Goal: Task Accomplishment & Management: Manage account settings

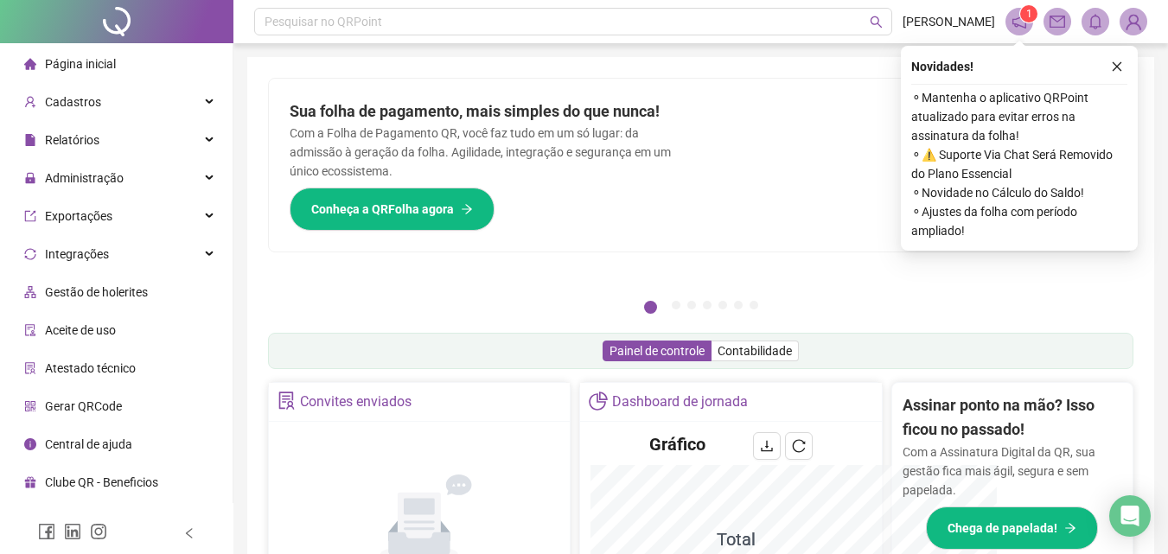
click at [1021, 27] on icon "notification" at bounding box center [1019, 22] width 16 height 16
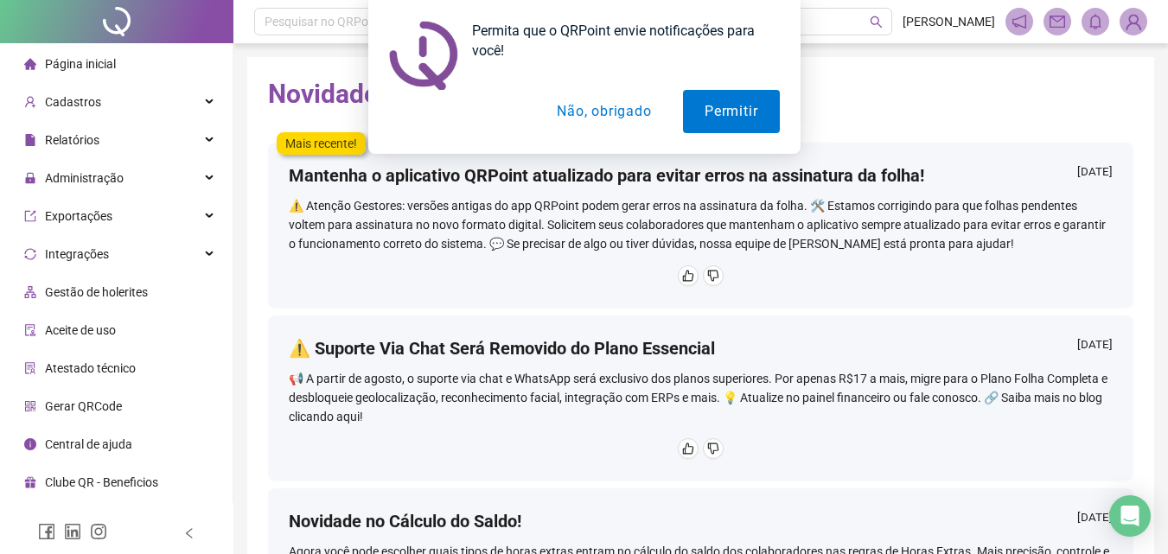
click at [586, 107] on button "Não, obrigado" at bounding box center [603, 111] width 137 height 43
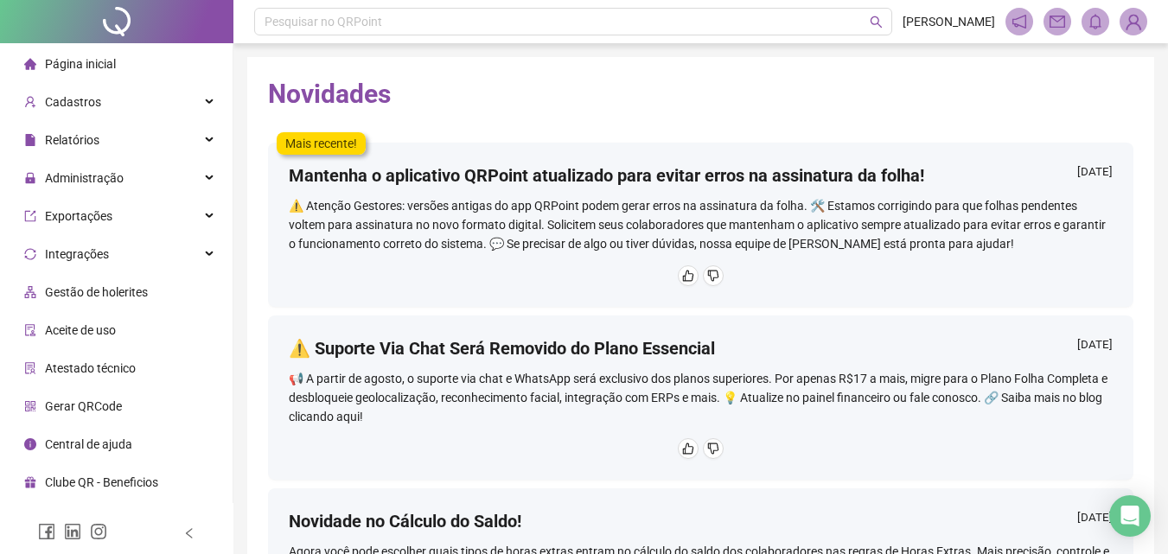
click at [109, 57] on span "Página inicial" at bounding box center [80, 64] width 71 height 14
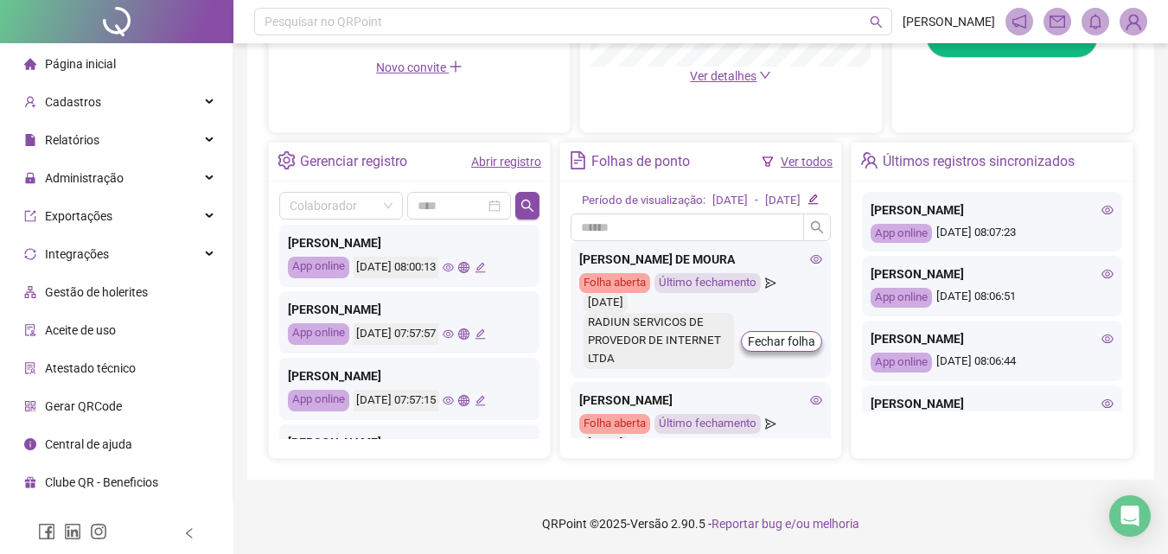
scroll to position [381, 0]
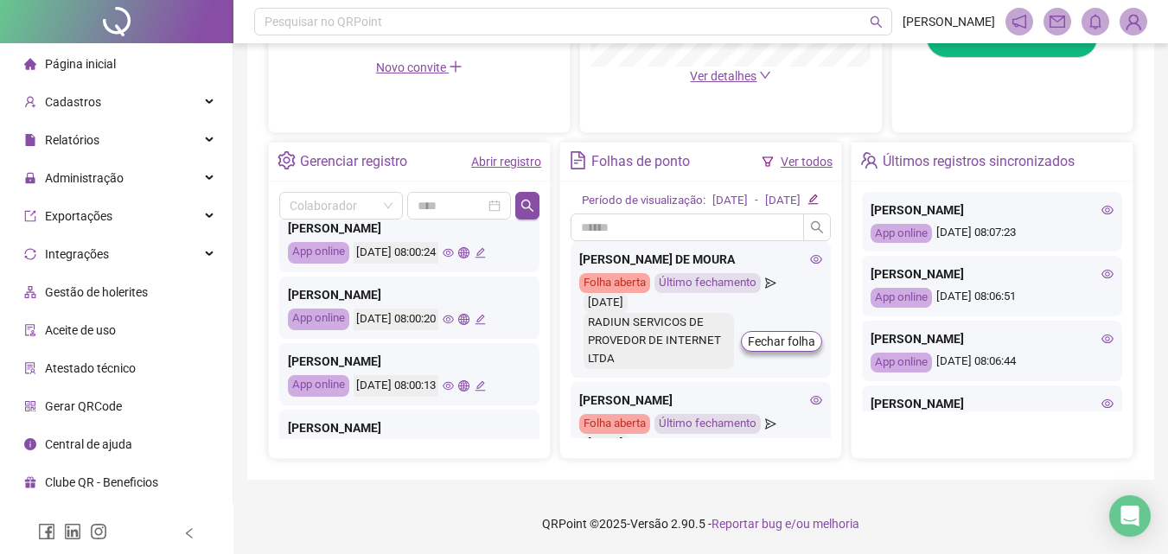
click at [454, 382] on icon "eye" at bounding box center [448, 386] width 11 height 9
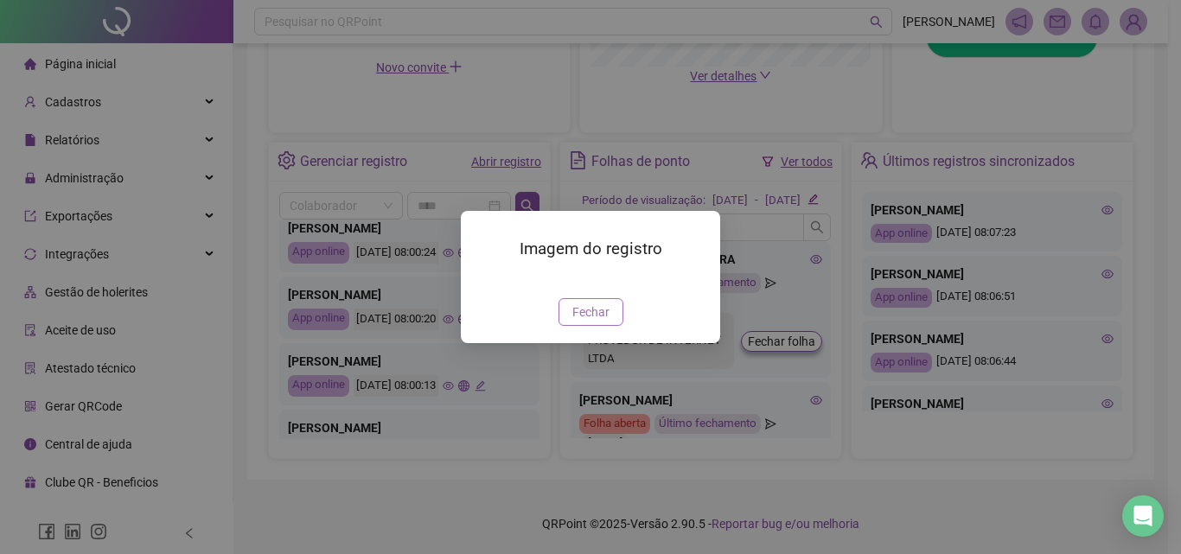
click at [613, 326] on button "Fechar" at bounding box center [590, 312] width 65 height 28
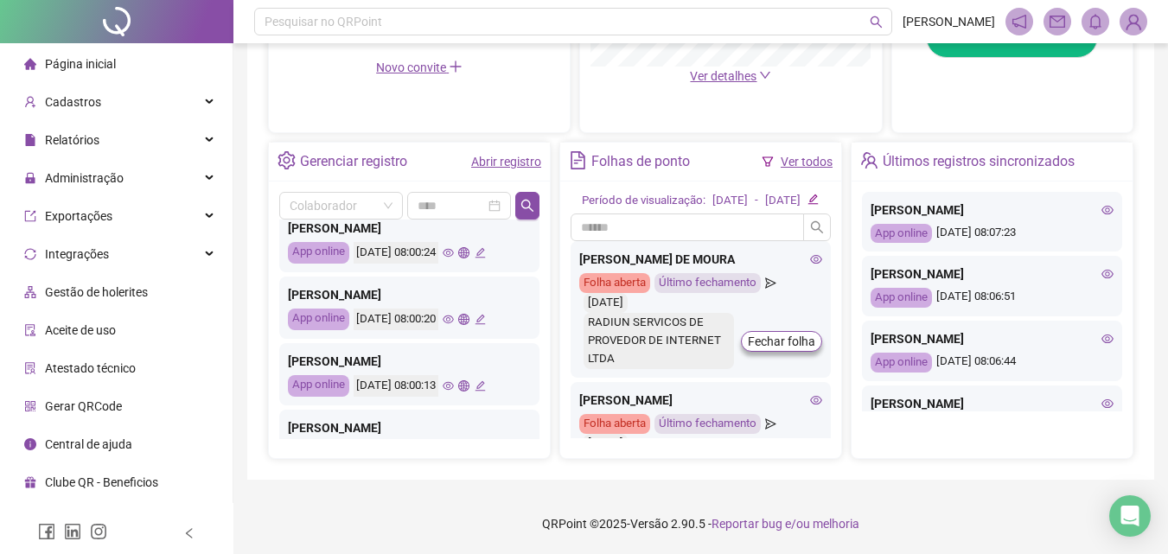
click at [96, 68] on span "Página inicial" at bounding box center [80, 64] width 71 height 14
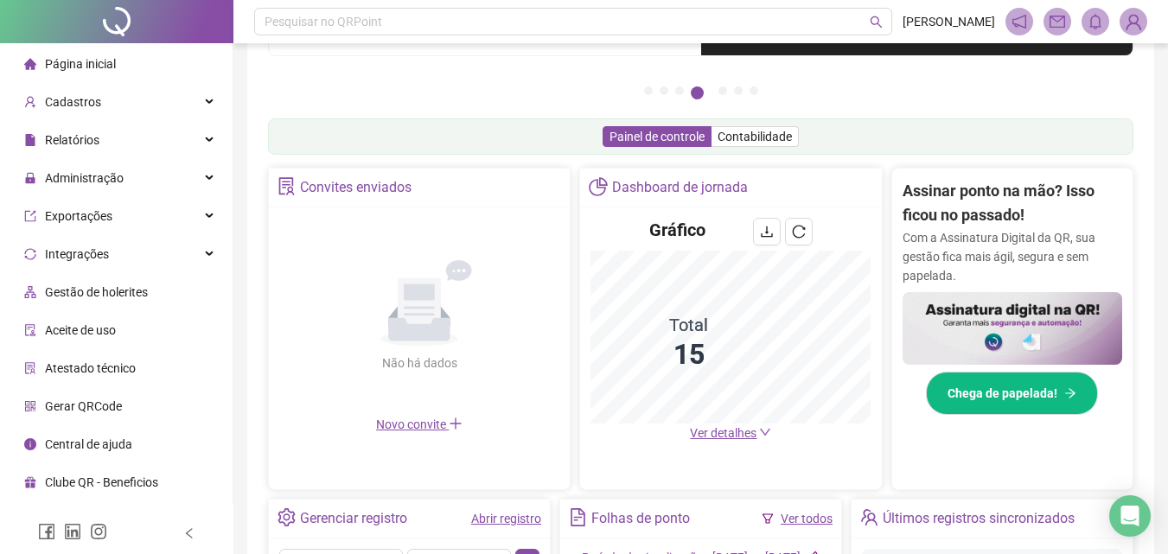
scroll to position [519, 0]
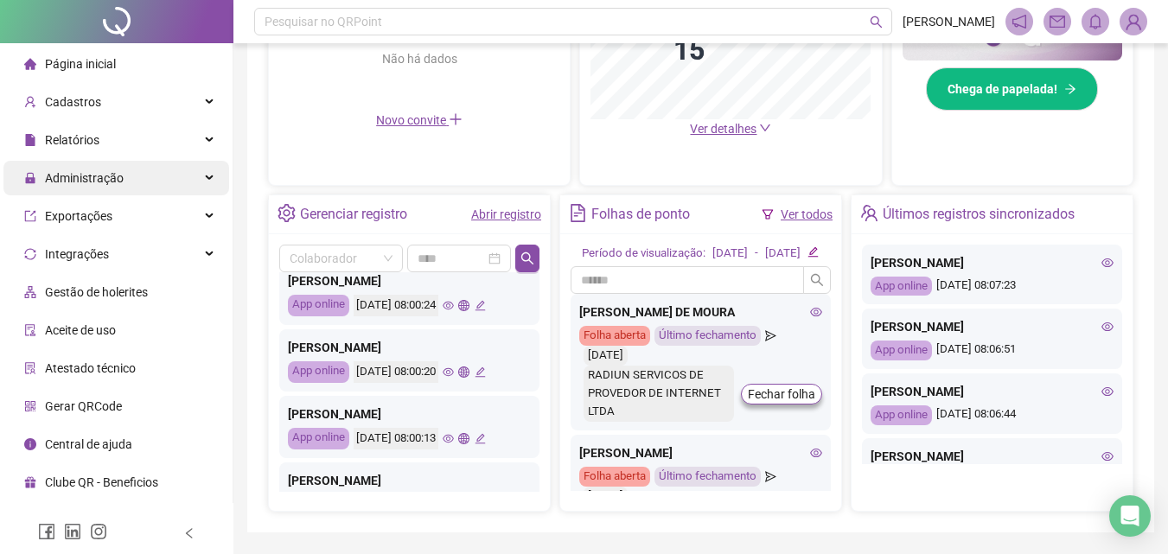
click at [37, 183] on span "Administração" at bounding box center [73, 178] width 99 height 14
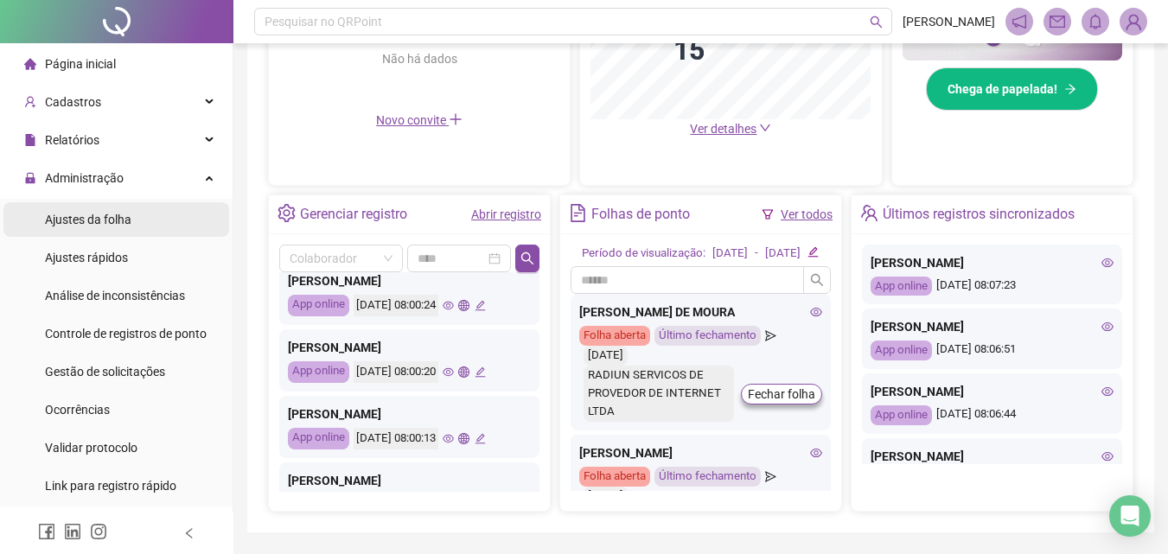
click at [101, 227] on div "Ajustes da folha" at bounding box center [88, 219] width 86 height 35
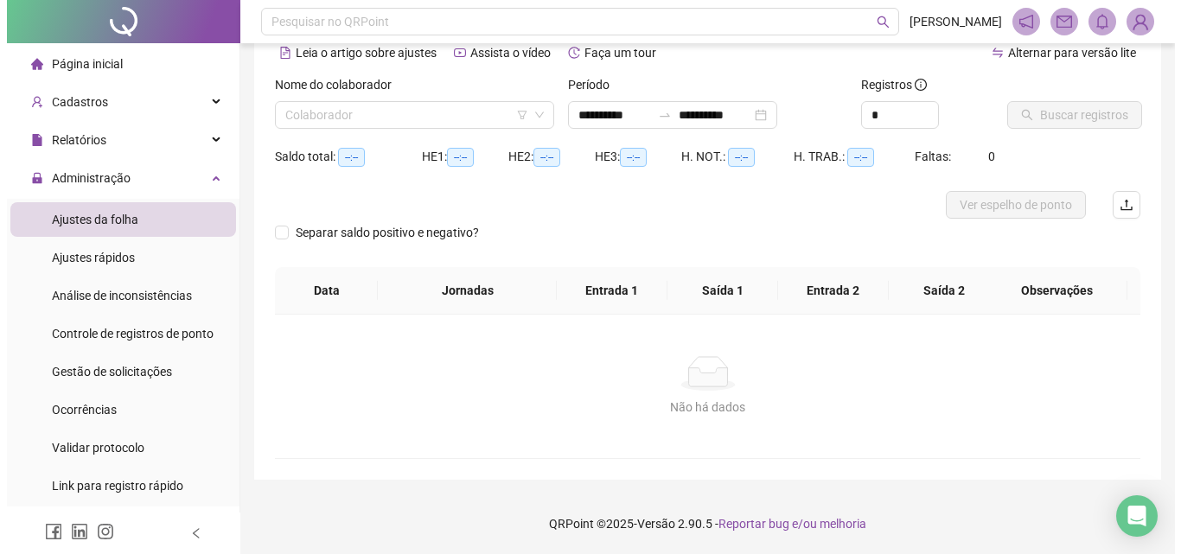
scroll to position [84, 0]
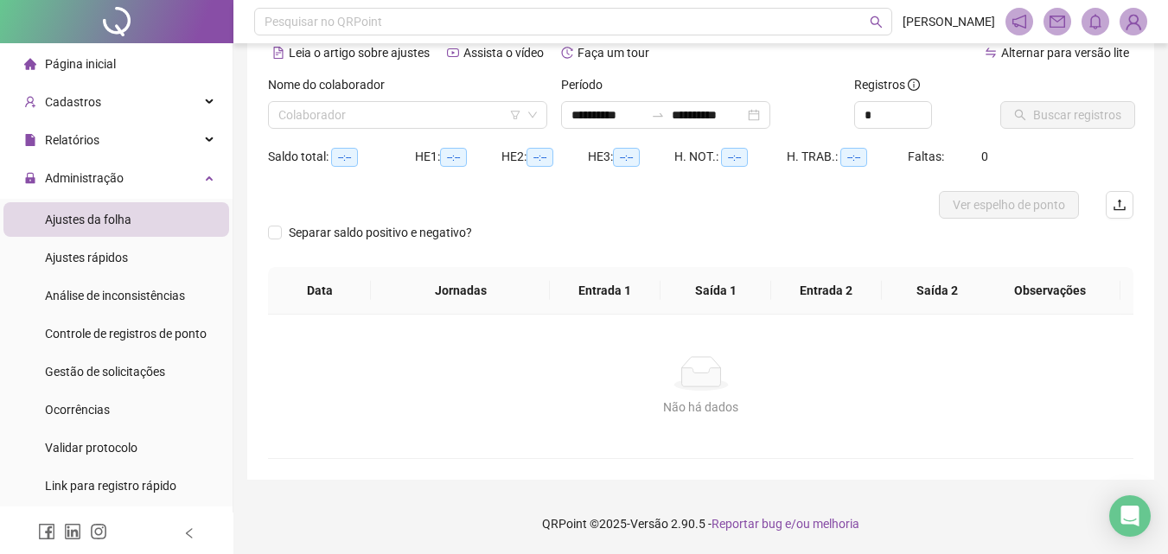
type input "**********"
click at [322, 82] on label "Nome do colaborador" at bounding box center [332, 84] width 128 height 19
click at [770, 117] on div "**********" at bounding box center [665, 115] width 209 height 28
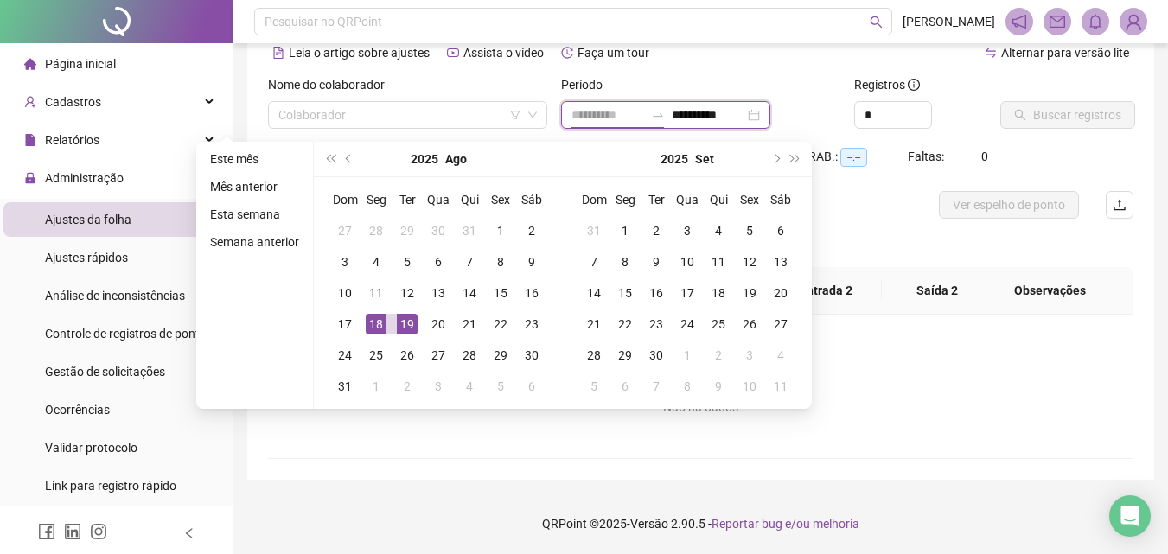
type input "**********"
click at [375, 322] on div "18" at bounding box center [376, 324] width 21 height 21
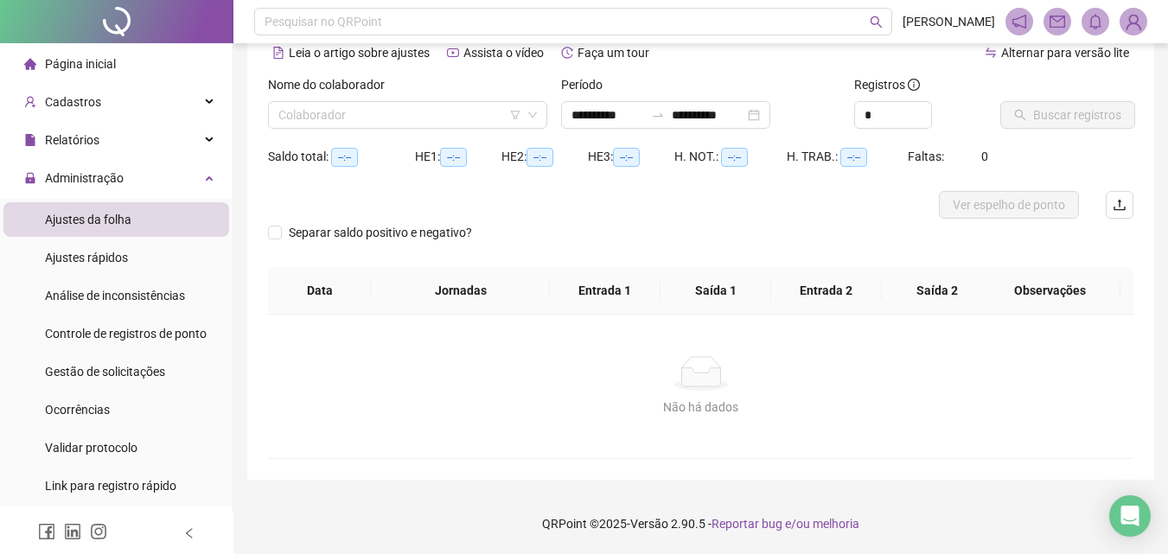
click at [859, 388] on div "Não há dados" at bounding box center [701, 373] width 824 height 35
click at [376, 113] on input "search" at bounding box center [399, 115] width 243 height 26
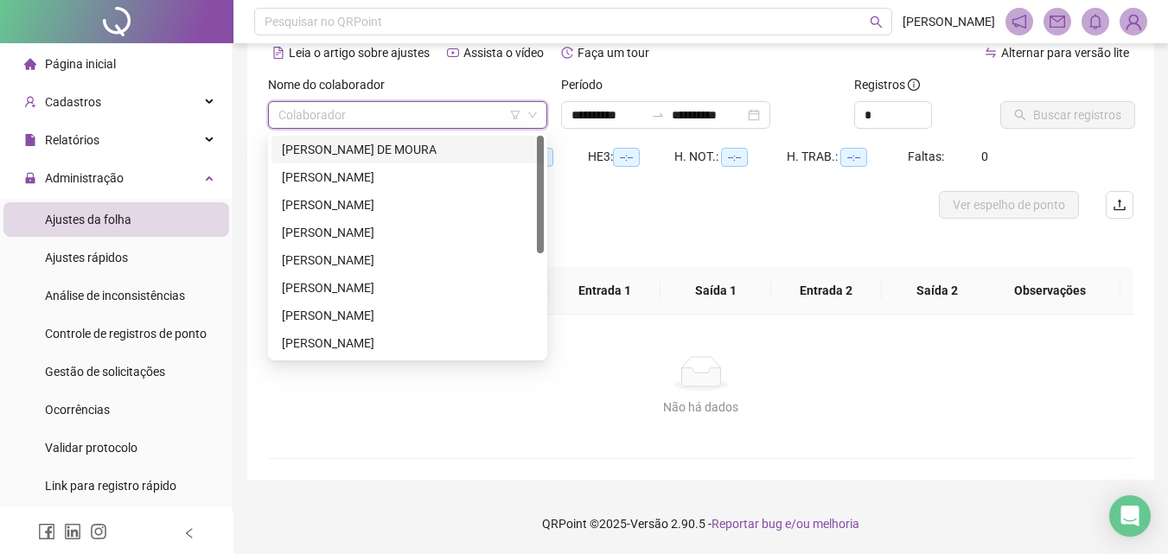
click at [328, 147] on div "[PERSON_NAME]" at bounding box center [408, 149] width 252 height 19
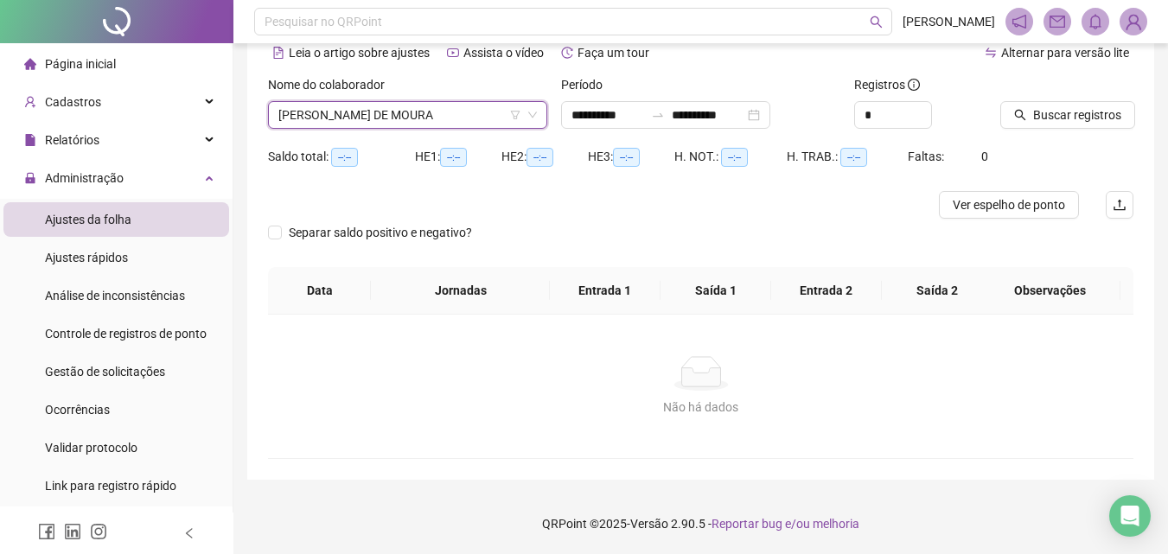
click at [1041, 94] on div at bounding box center [1045, 88] width 90 height 26
click at [1055, 115] on span "Buscar registros" at bounding box center [1077, 114] width 88 height 19
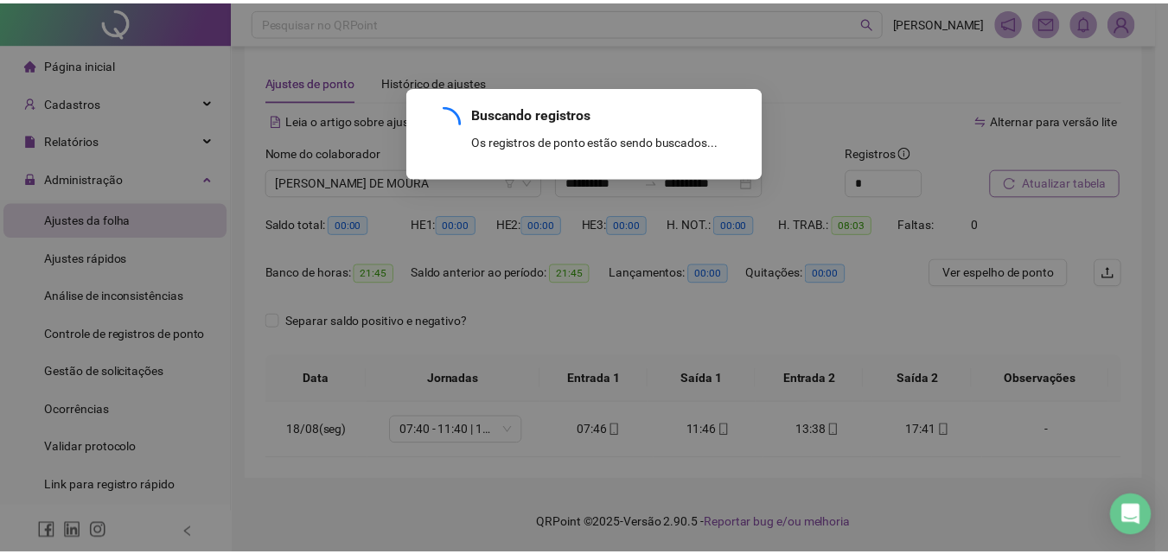
scroll to position [16, 0]
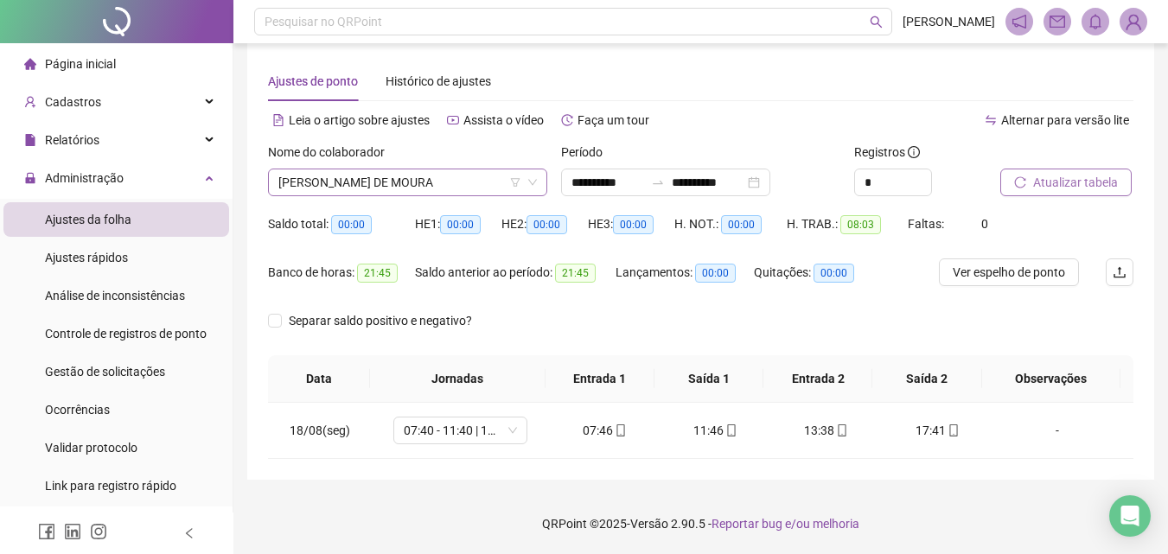
click at [324, 191] on span "[PERSON_NAME]" at bounding box center [407, 182] width 258 height 26
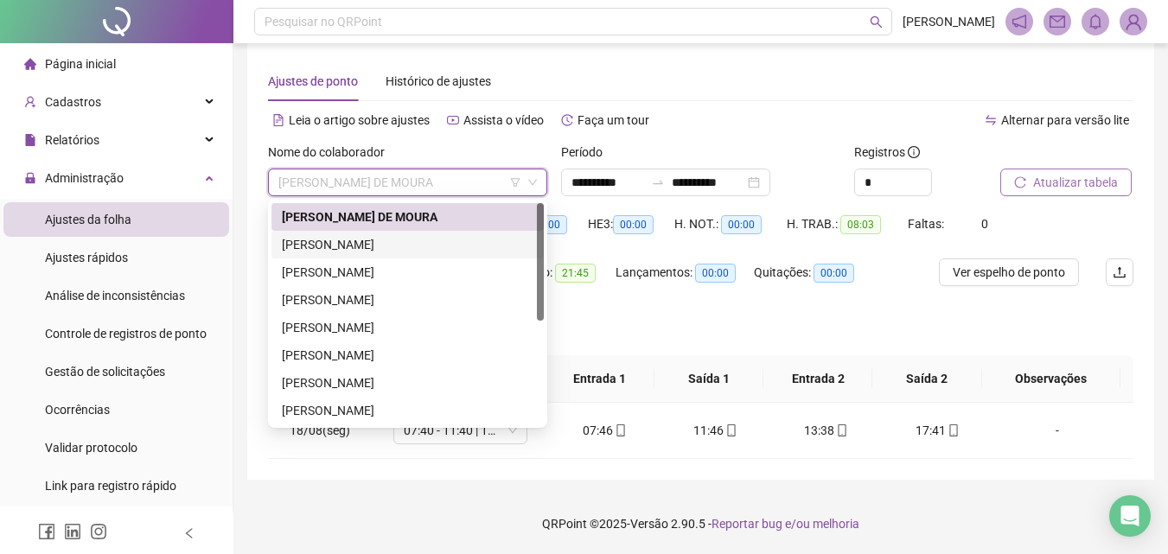
click at [312, 249] on div "[PERSON_NAME]" at bounding box center [408, 244] width 252 height 19
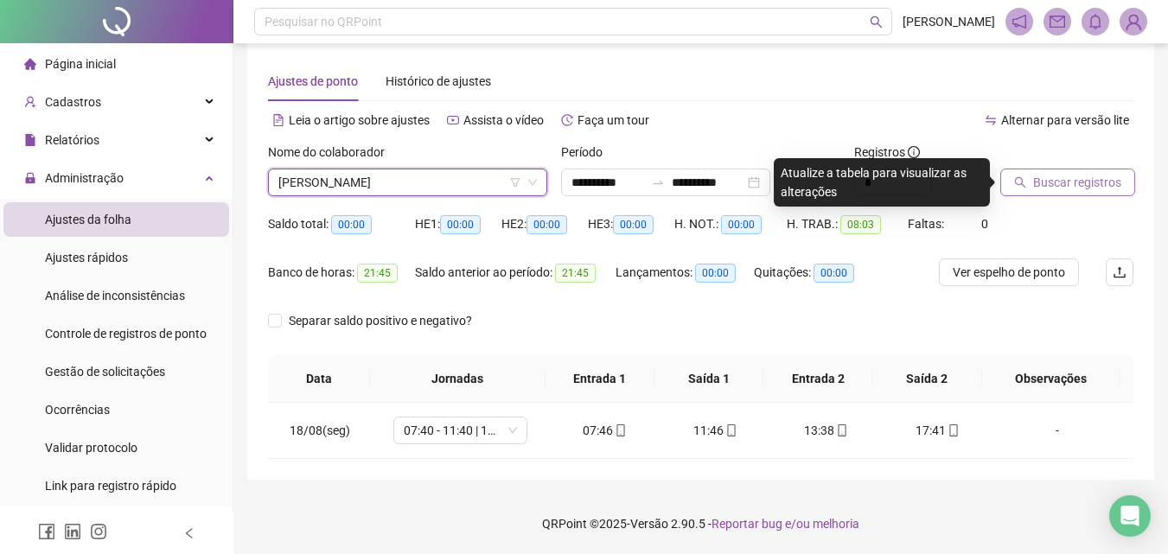
click at [1036, 184] on span "Buscar registros" at bounding box center [1077, 182] width 88 height 19
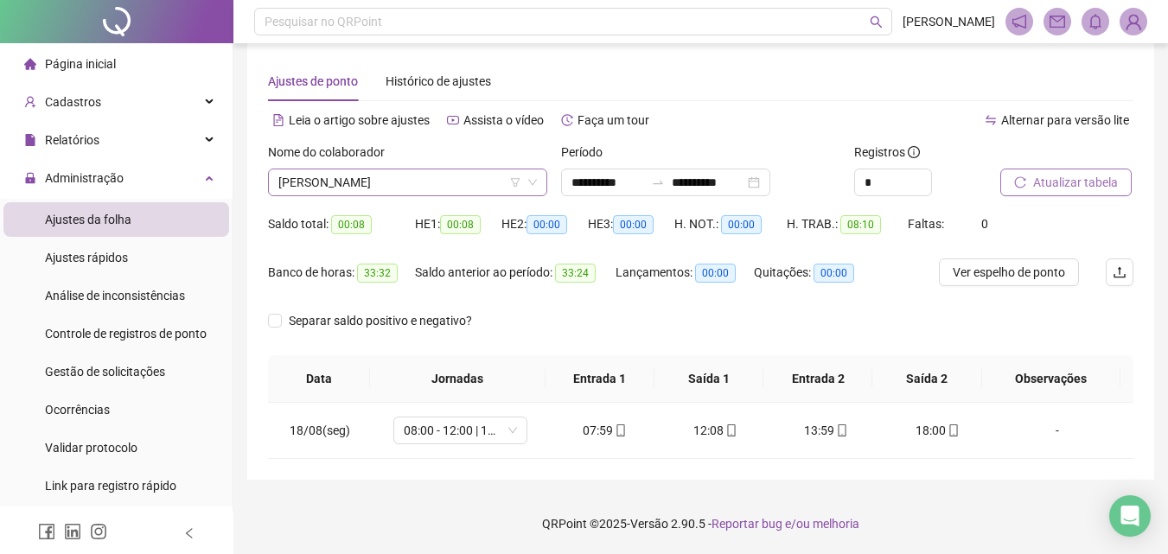
click at [335, 178] on span "[PERSON_NAME]" at bounding box center [407, 182] width 258 height 26
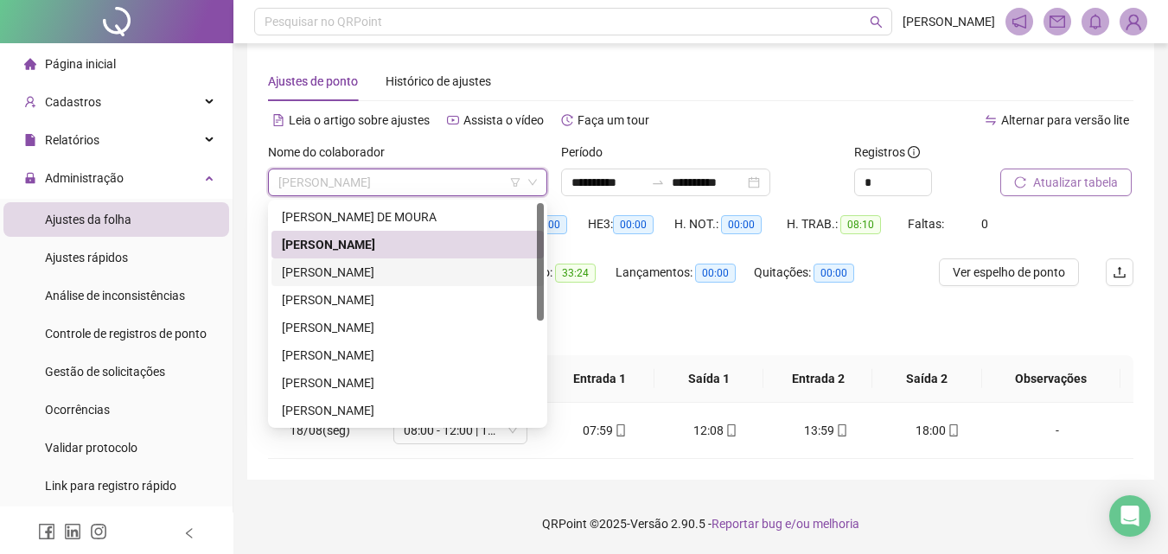
click at [345, 267] on div "[PERSON_NAME] [PERSON_NAME] E [PERSON_NAME]" at bounding box center [408, 272] width 252 height 19
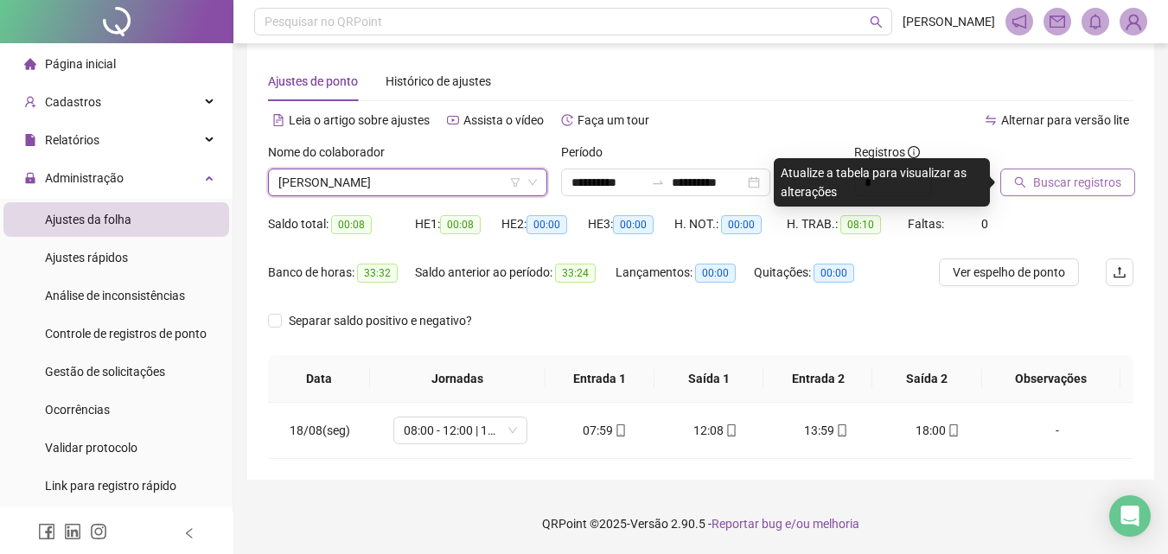
click at [1079, 195] on button "Buscar registros" at bounding box center [1067, 183] width 135 height 28
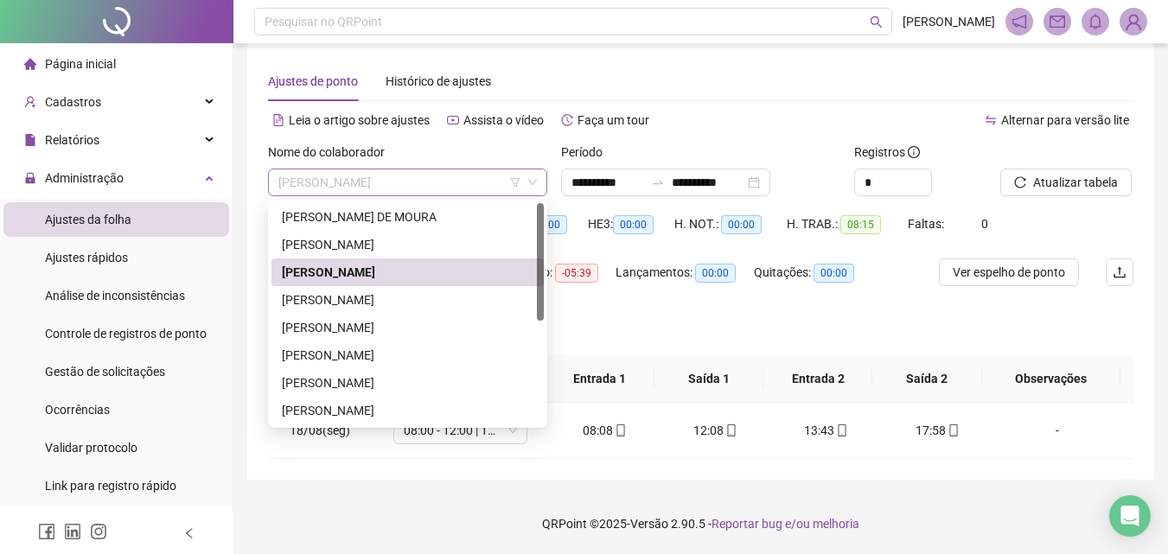
click at [343, 188] on span "[PERSON_NAME] [PERSON_NAME] E [PERSON_NAME]" at bounding box center [407, 182] width 258 height 26
click at [347, 303] on div "[PERSON_NAME] LIMA [PERSON_NAME]" at bounding box center [408, 299] width 252 height 19
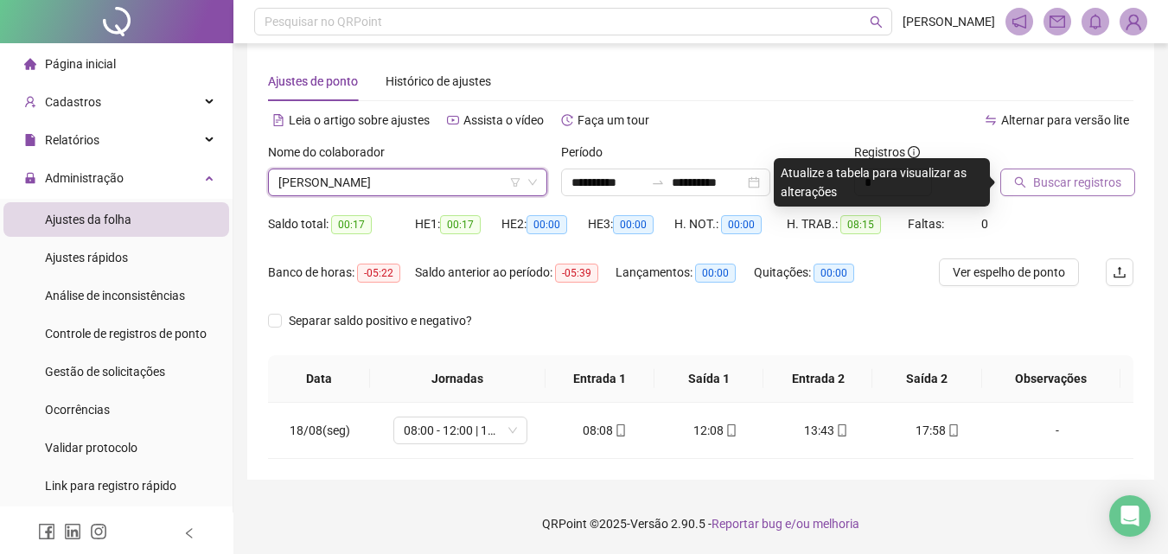
click at [1050, 171] on button "Buscar registros" at bounding box center [1067, 183] width 135 height 28
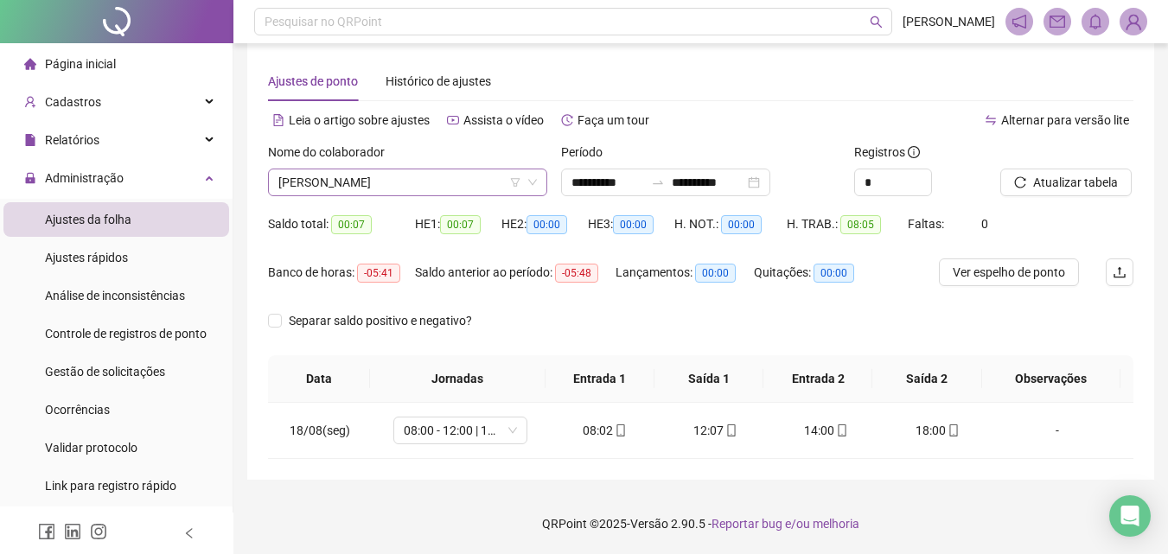
click at [323, 193] on span "[PERSON_NAME] LIMA [PERSON_NAME]" at bounding box center [407, 182] width 258 height 26
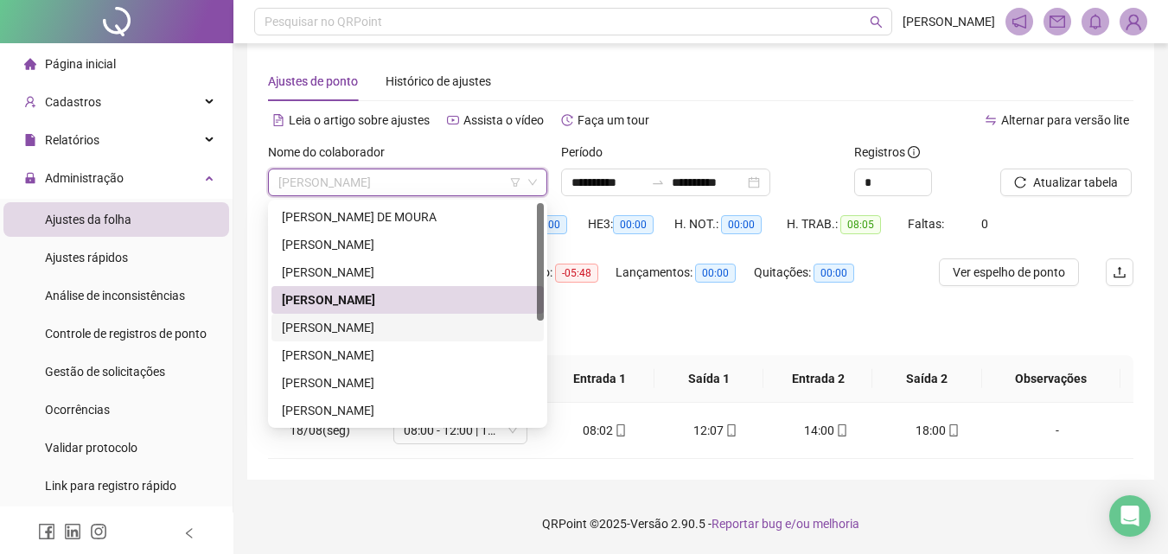
click at [386, 341] on div "[PERSON_NAME]" at bounding box center [407, 355] width 272 height 28
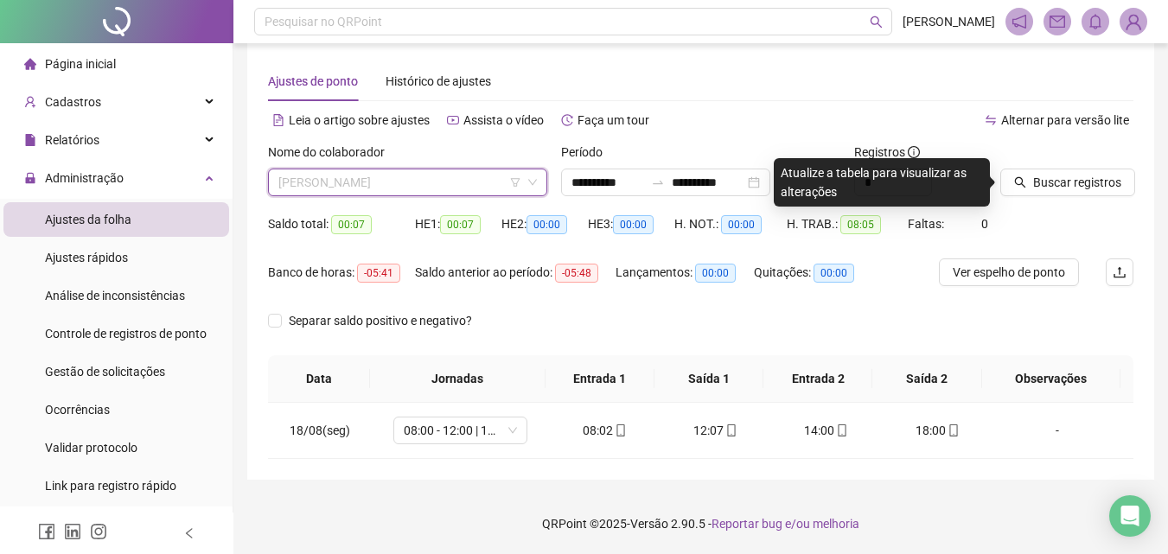
click at [324, 193] on span "[PERSON_NAME]" at bounding box center [407, 182] width 258 height 26
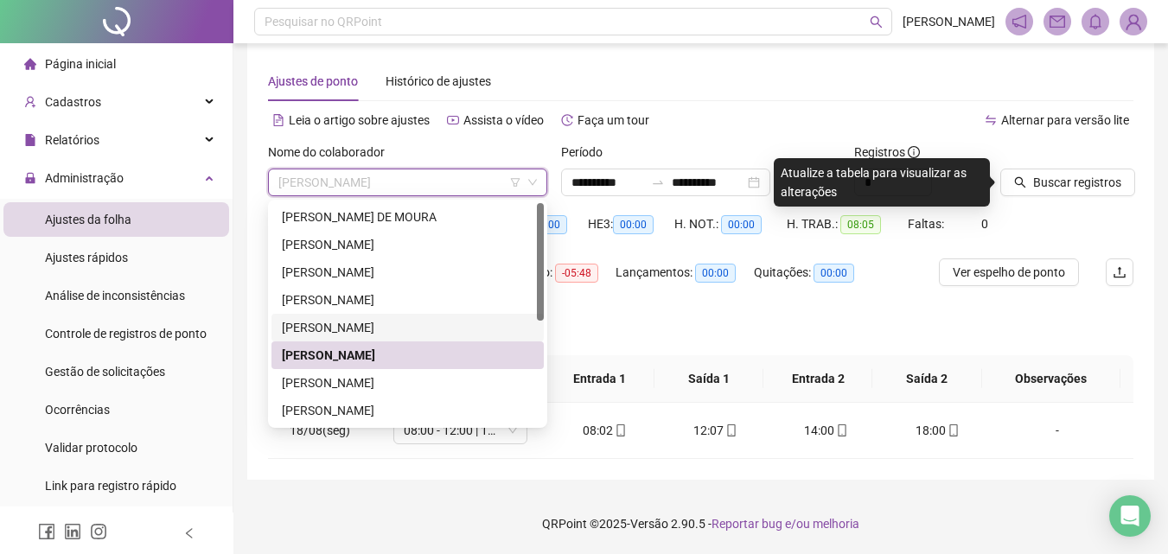
click at [354, 332] on div "DEULIANY [PERSON_NAME] DOS [PERSON_NAME]" at bounding box center [408, 327] width 252 height 19
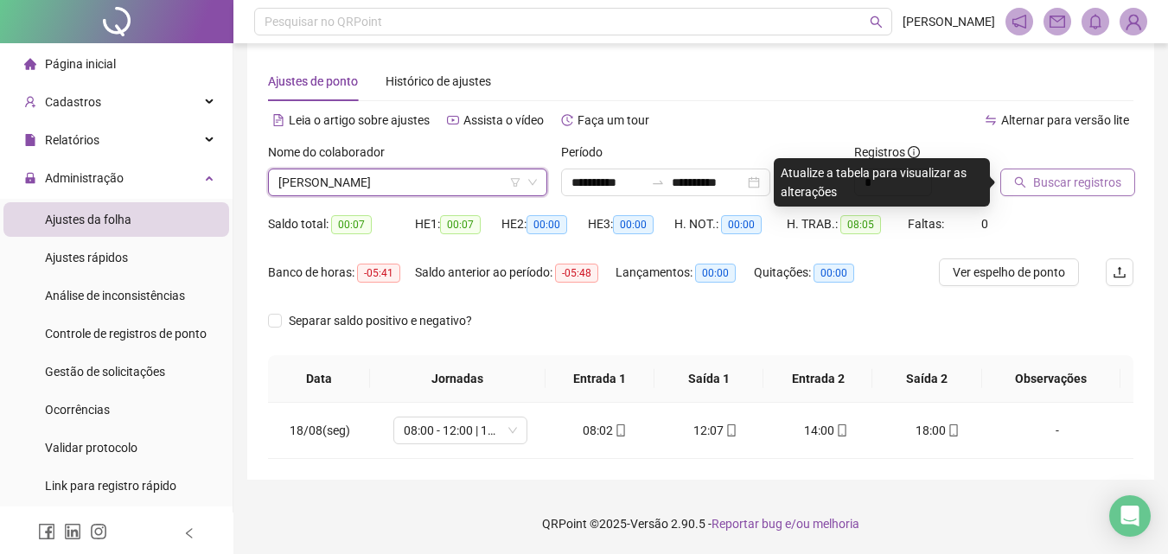
click at [1019, 172] on button "Buscar registros" at bounding box center [1067, 183] width 135 height 28
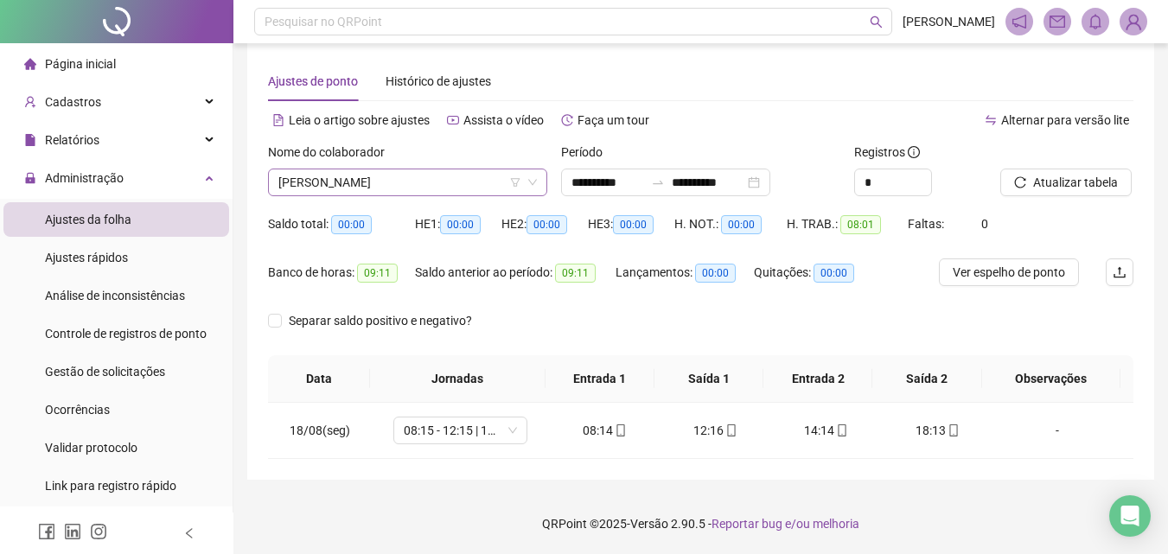
click at [335, 179] on span "DEULIANY [PERSON_NAME] DOS [PERSON_NAME]" at bounding box center [407, 182] width 258 height 26
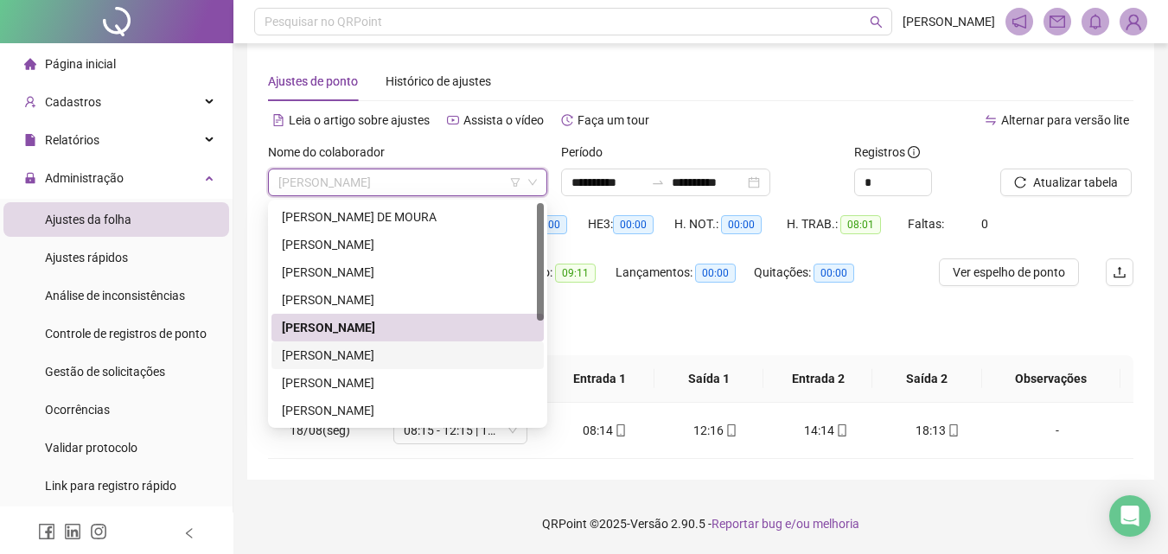
click at [335, 352] on div "[PERSON_NAME]" at bounding box center [408, 355] width 252 height 19
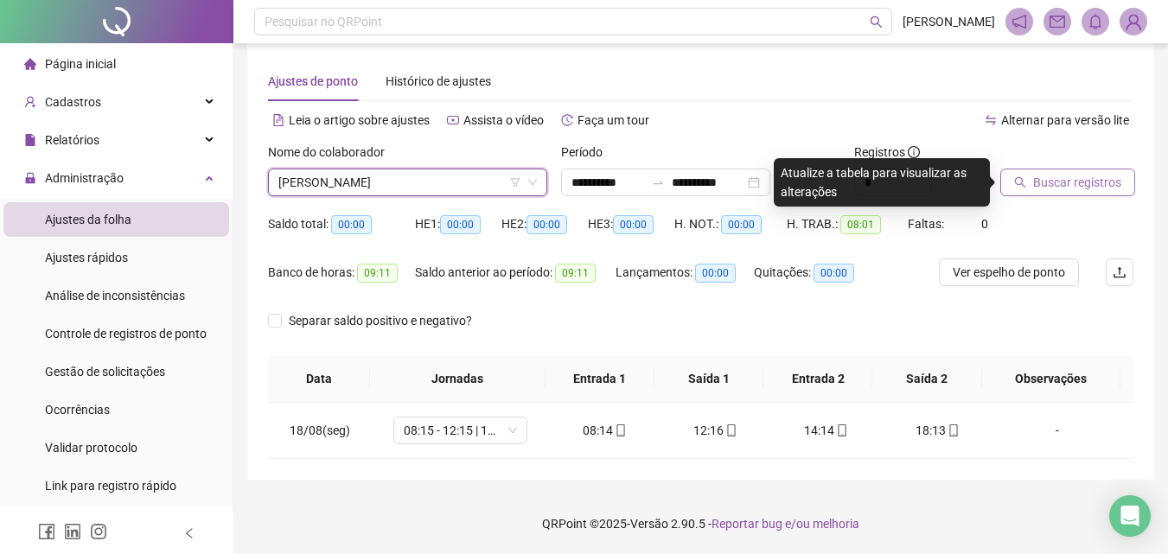
click at [1039, 183] on span "Buscar registros" at bounding box center [1077, 182] width 88 height 19
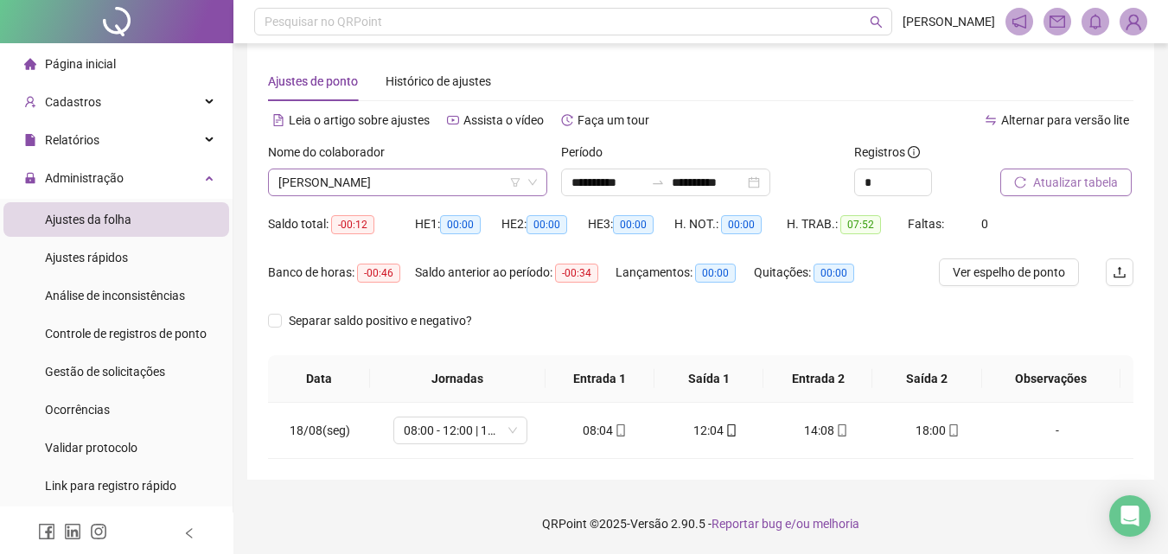
click at [361, 178] on span "[PERSON_NAME]" at bounding box center [407, 182] width 258 height 26
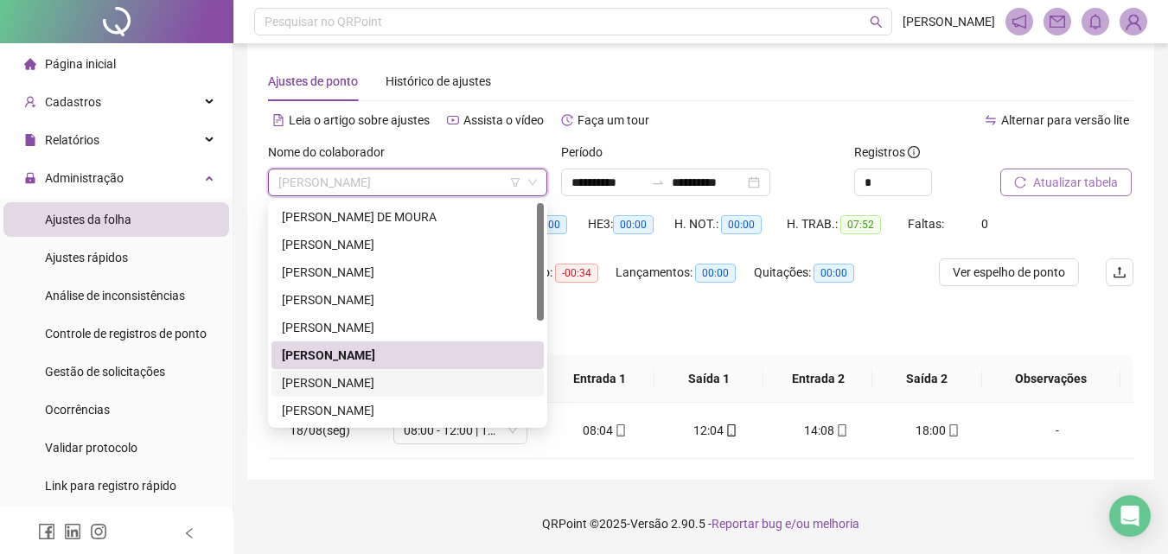
click at [326, 381] on div "[PERSON_NAME] [PERSON_NAME]" at bounding box center [408, 382] width 252 height 19
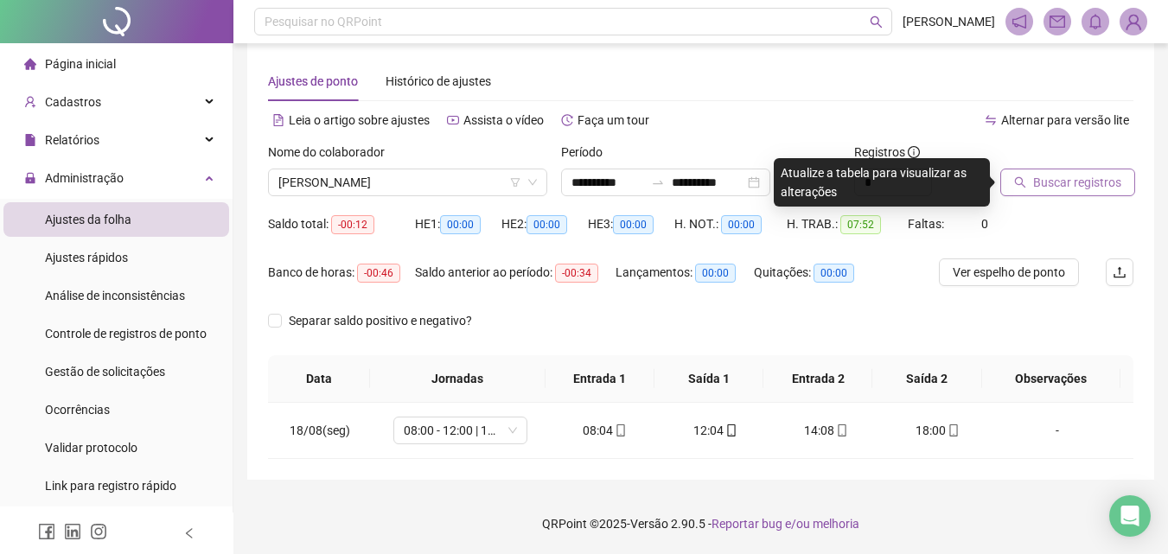
click at [1055, 177] on span "Buscar registros" at bounding box center [1077, 182] width 88 height 19
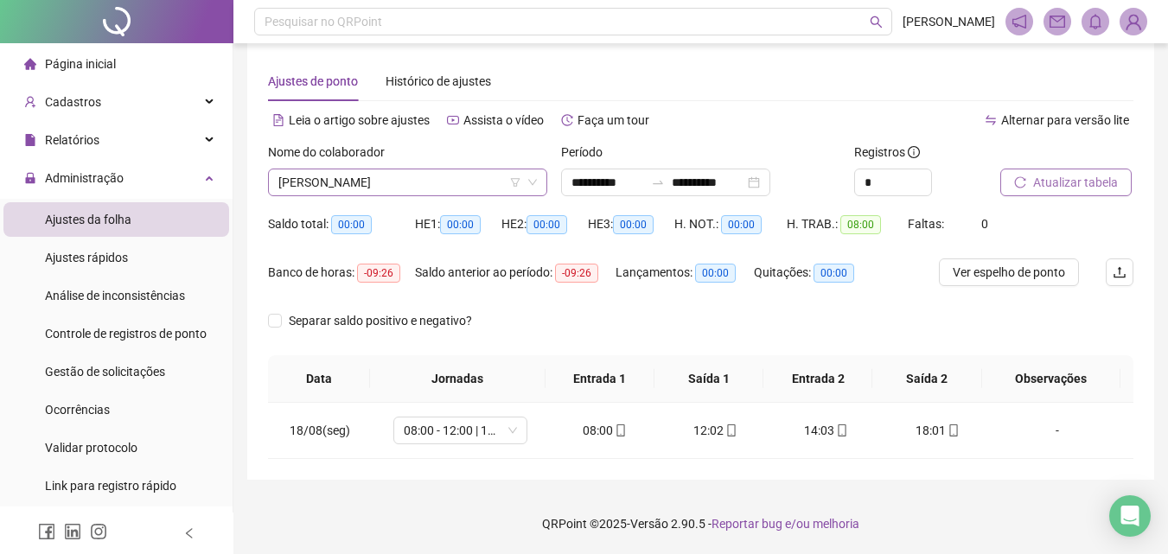
click at [359, 180] on span "[PERSON_NAME] [PERSON_NAME]" at bounding box center [407, 182] width 258 height 26
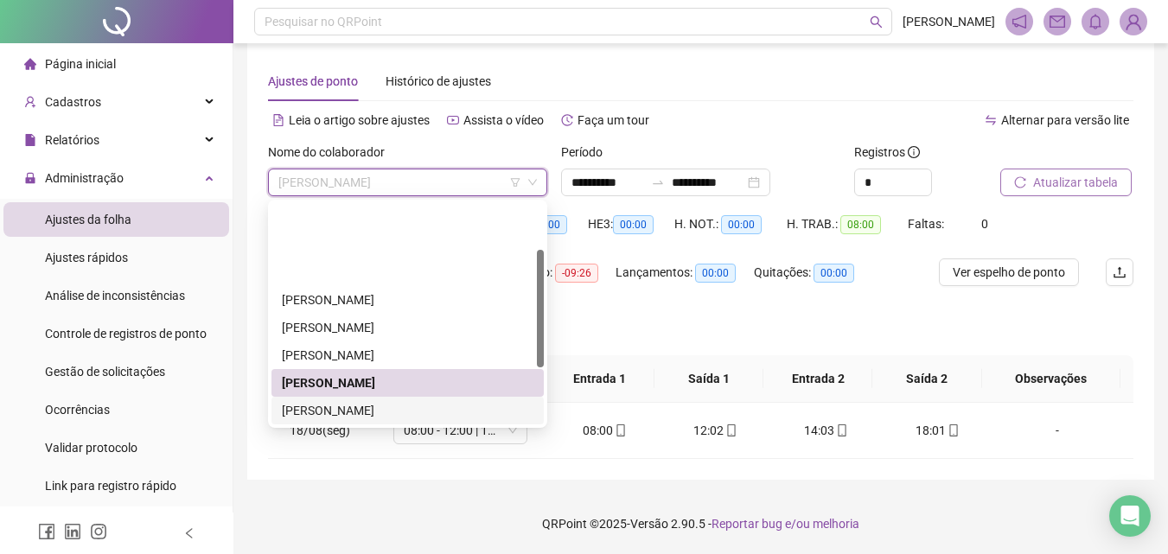
scroll to position [86, 0]
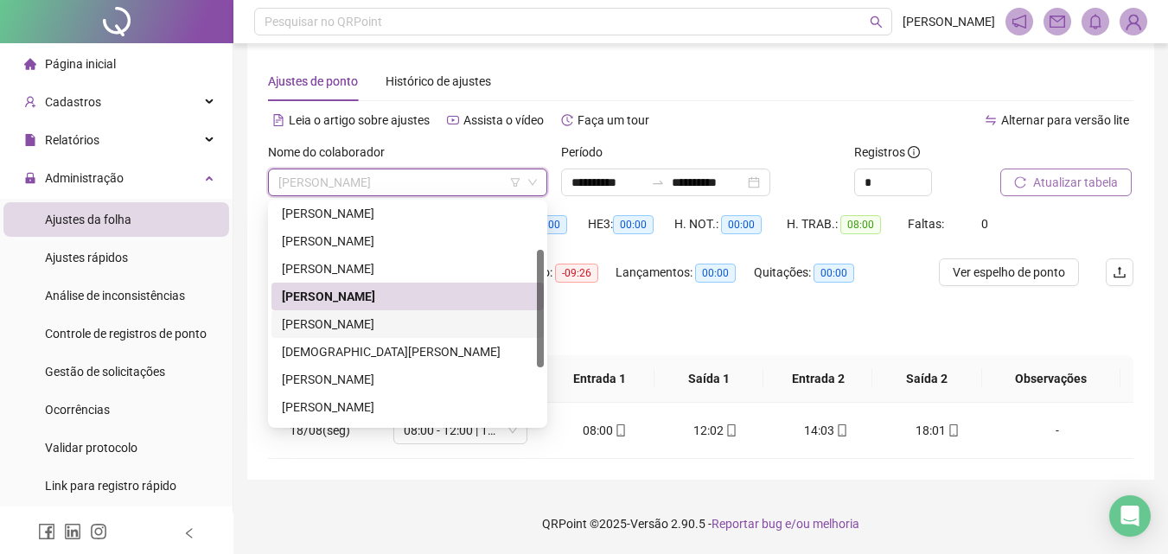
click at [348, 328] on div "[PERSON_NAME]" at bounding box center [408, 324] width 252 height 19
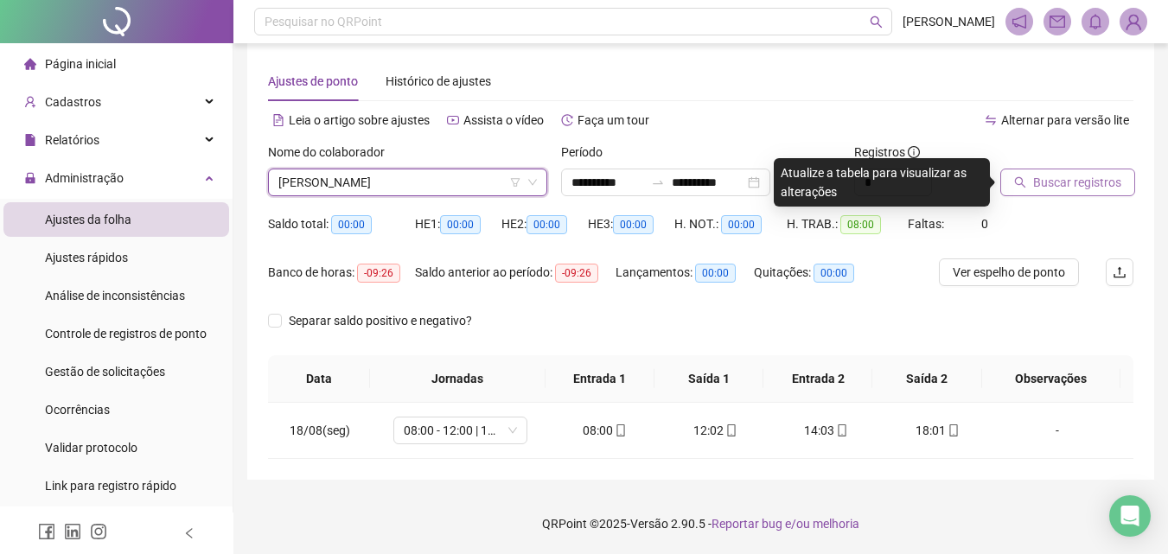
click at [1016, 182] on icon "search" at bounding box center [1020, 182] width 11 height 11
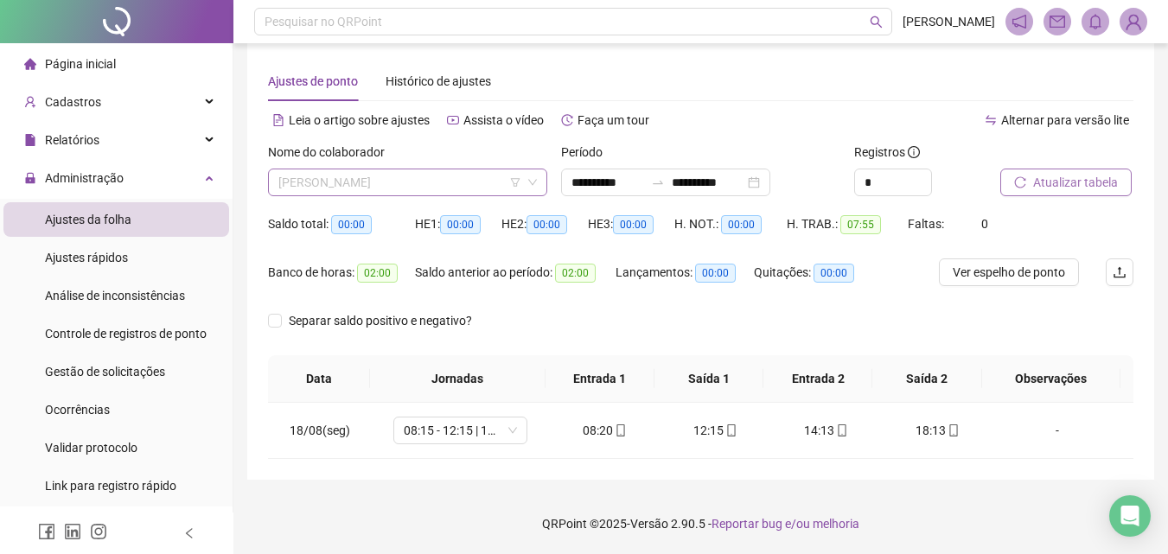
click at [344, 188] on span "[PERSON_NAME]" at bounding box center [407, 182] width 258 height 26
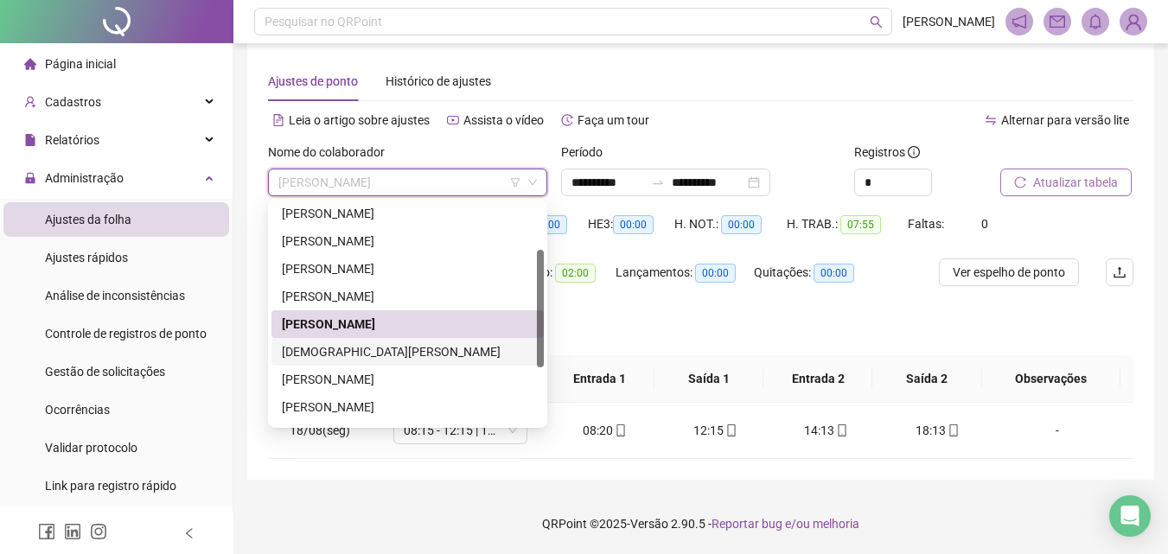
click at [405, 351] on div "[DEMOGRAPHIC_DATA][PERSON_NAME] [PERSON_NAME]" at bounding box center [408, 351] width 252 height 19
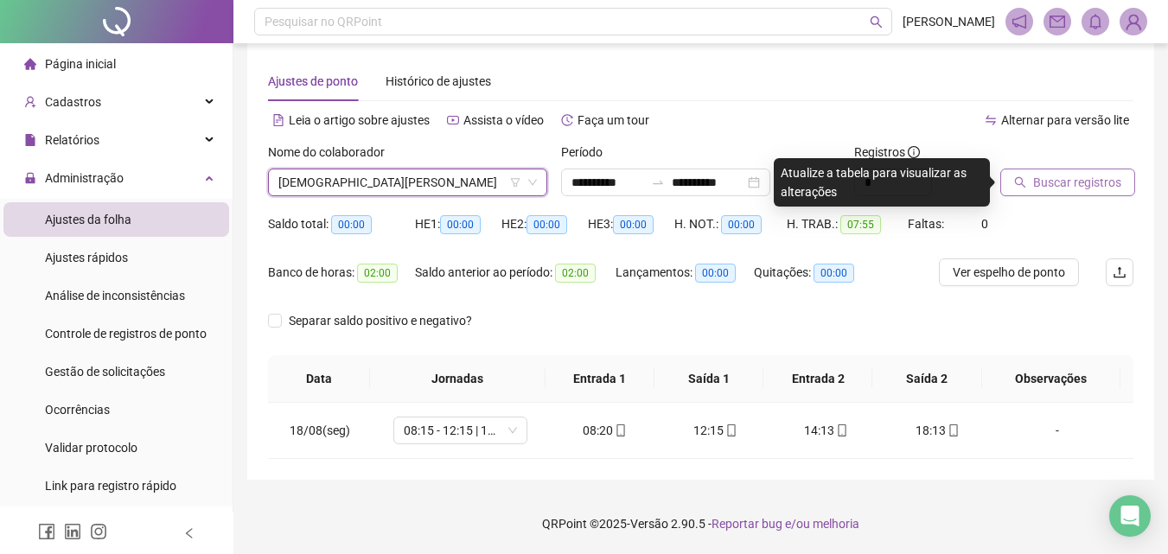
click at [1020, 150] on div at bounding box center [1045, 156] width 90 height 26
click at [1024, 182] on icon "search" at bounding box center [1020, 182] width 12 height 12
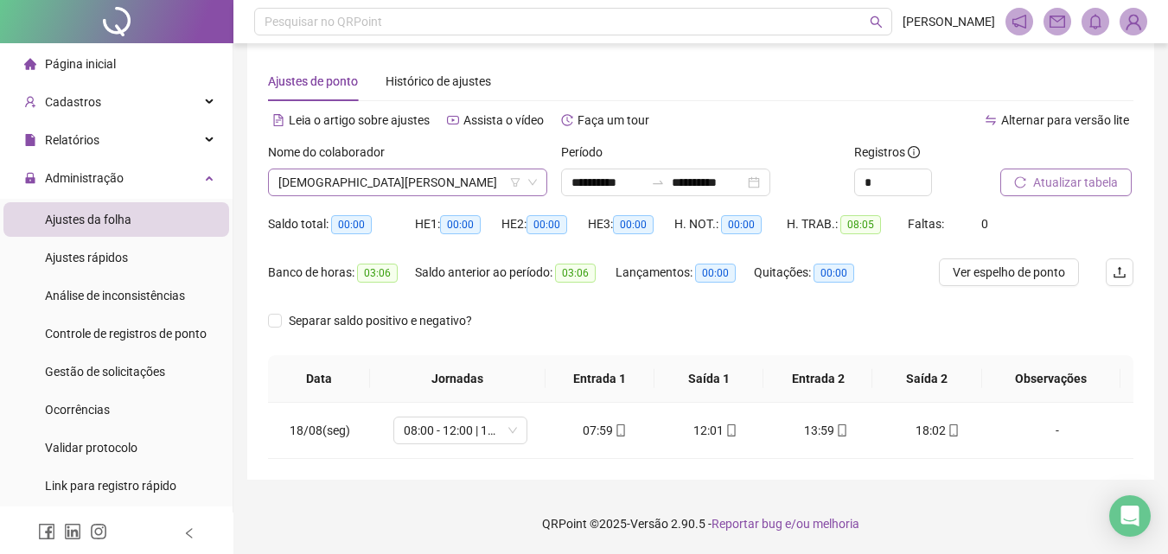
click at [392, 183] on span "[DEMOGRAPHIC_DATA][PERSON_NAME] [PERSON_NAME]" at bounding box center [407, 182] width 258 height 26
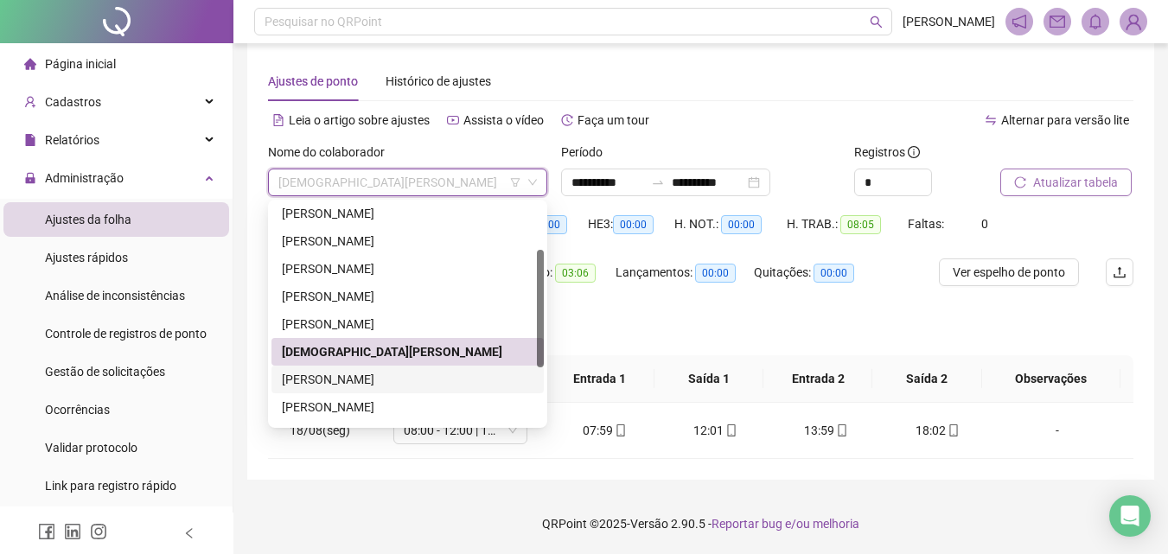
click at [386, 380] on div "[PERSON_NAME]" at bounding box center [408, 379] width 252 height 19
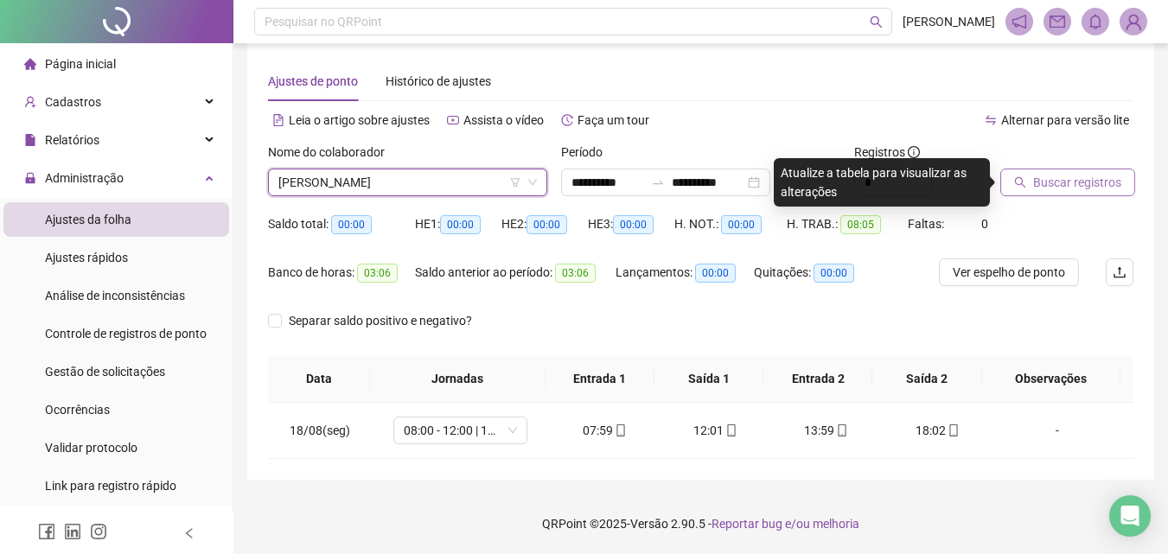
click at [1056, 190] on span "Buscar registros" at bounding box center [1077, 182] width 88 height 19
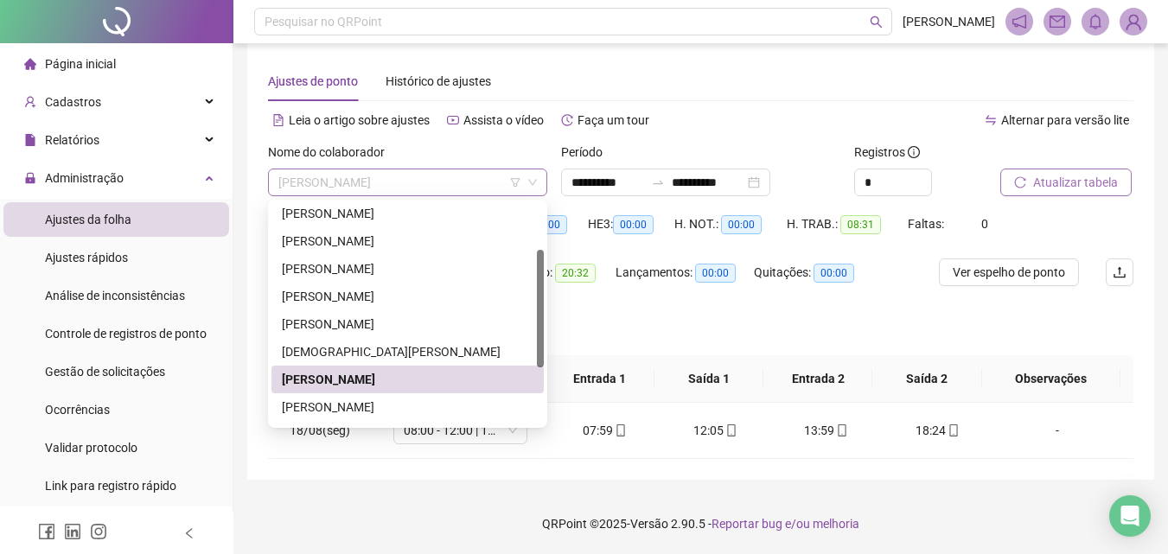
click at [444, 184] on span "[PERSON_NAME]" at bounding box center [407, 182] width 258 height 26
click at [386, 406] on div "[PERSON_NAME] [PERSON_NAME] CAMPINHO" at bounding box center [408, 407] width 252 height 19
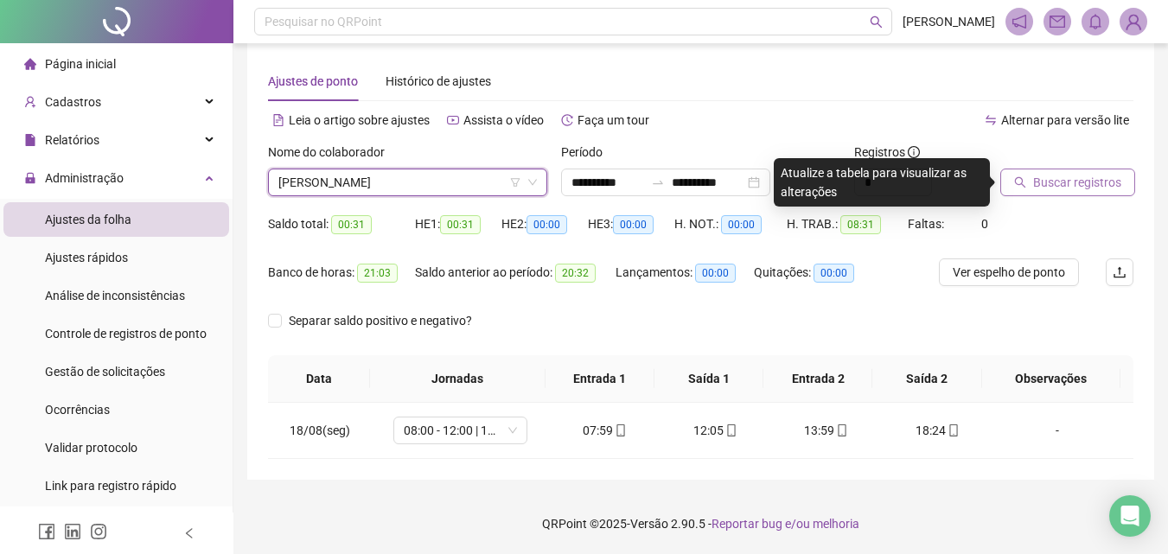
click at [1041, 180] on span "Buscar registros" at bounding box center [1077, 182] width 88 height 19
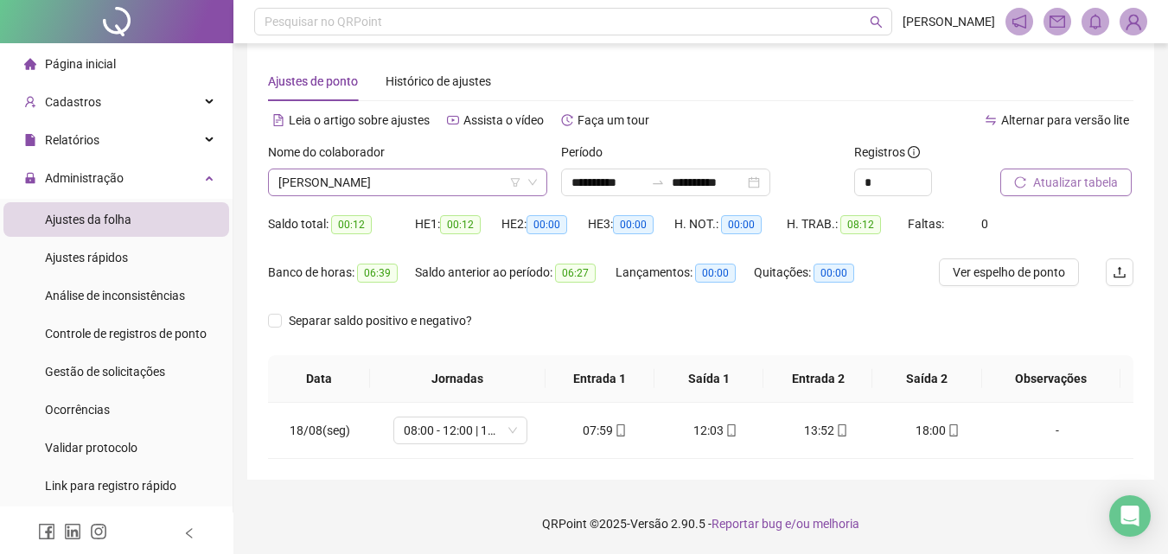
click at [374, 175] on span "[PERSON_NAME] [PERSON_NAME] CAMPINHO" at bounding box center [407, 182] width 258 height 26
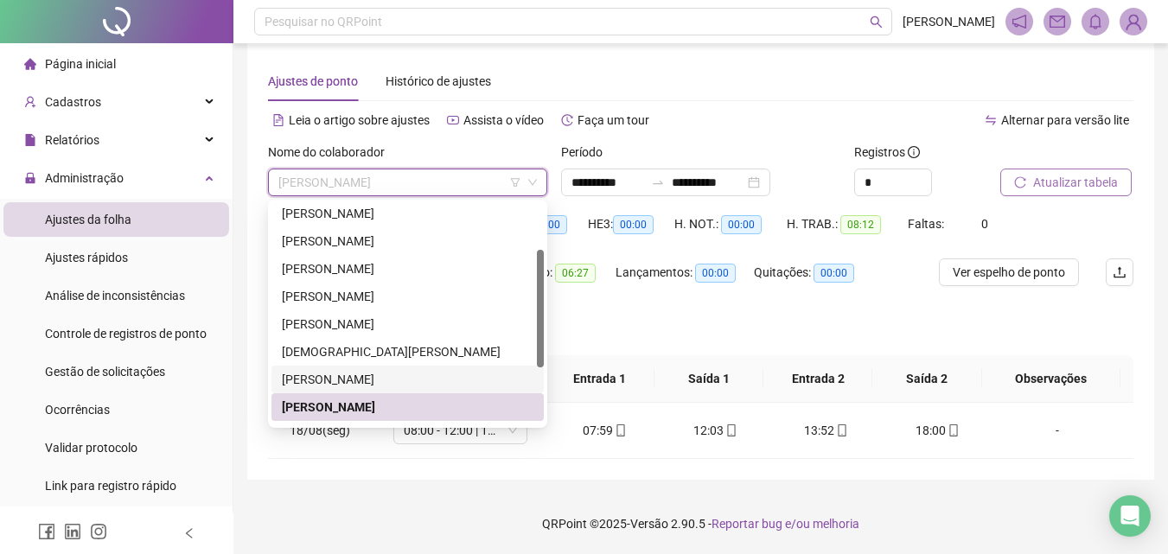
scroll to position [194, 0]
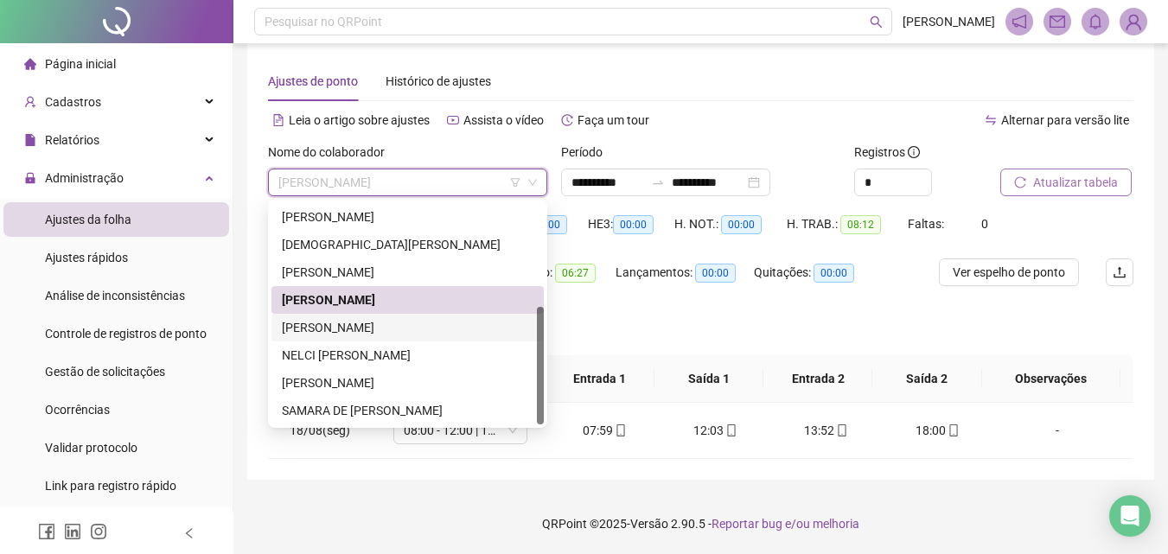
click at [381, 322] on div "[PERSON_NAME] DOS [PERSON_NAME]" at bounding box center [408, 327] width 252 height 19
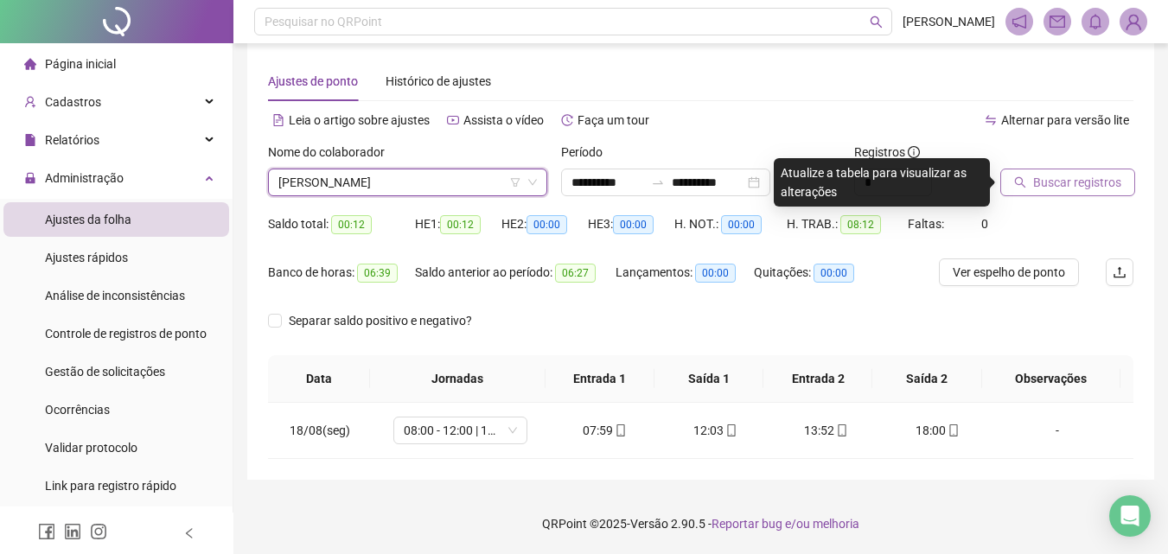
click at [1083, 201] on div "Buscar registros" at bounding box center [1066, 176] width 147 height 67
click at [1080, 192] on button "Buscar registros" at bounding box center [1067, 183] width 135 height 28
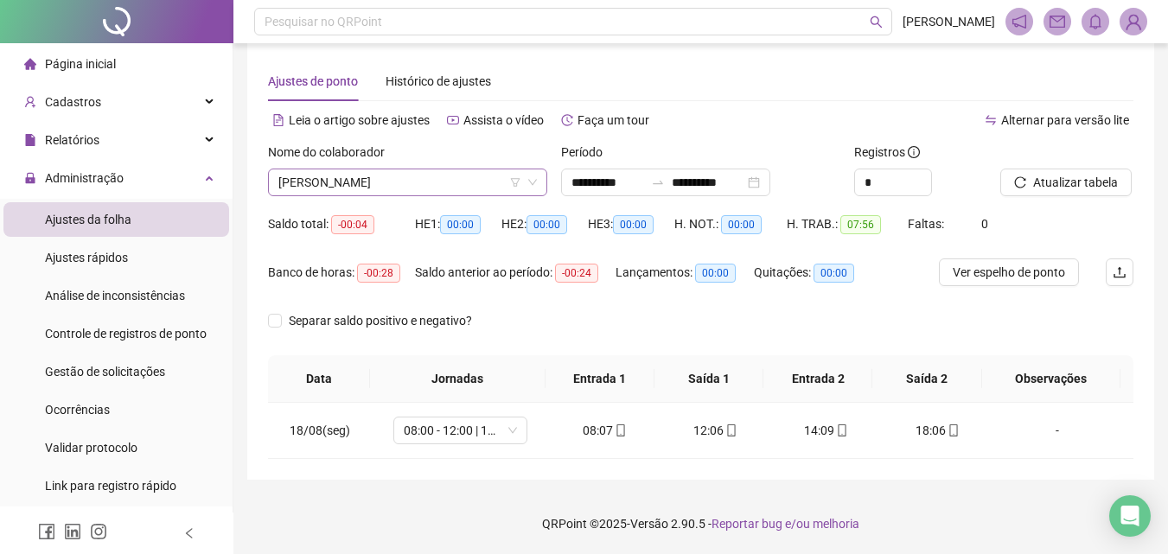
click at [352, 192] on span "[PERSON_NAME] DOS [PERSON_NAME]" at bounding box center [407, 182] width 258 height 26
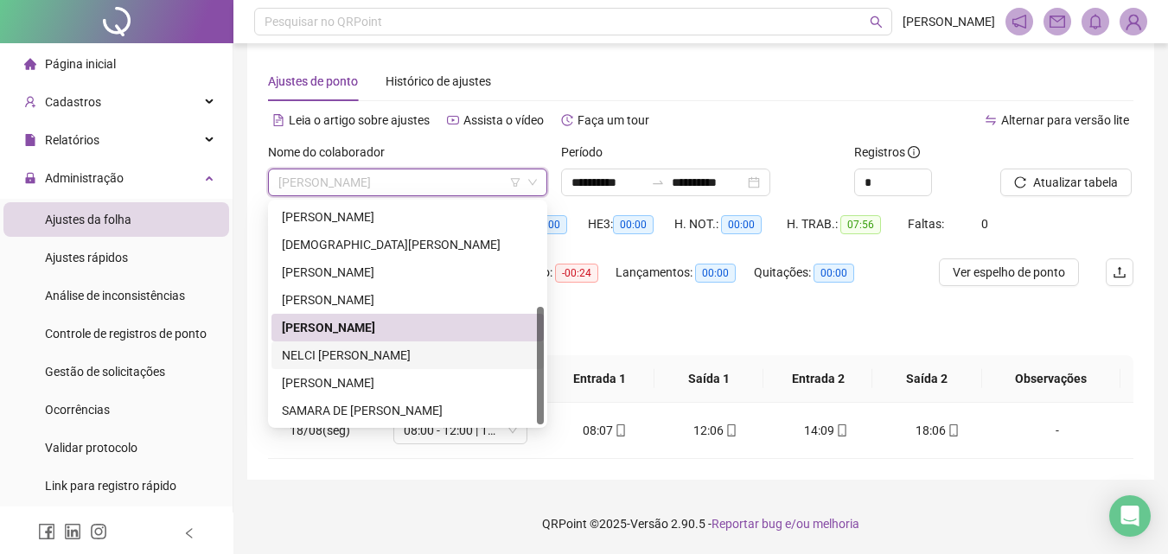
click at [367, 357] on div "NELCI [PERSON_NAME]" at bounding box center [408, 355] width 252 height 19
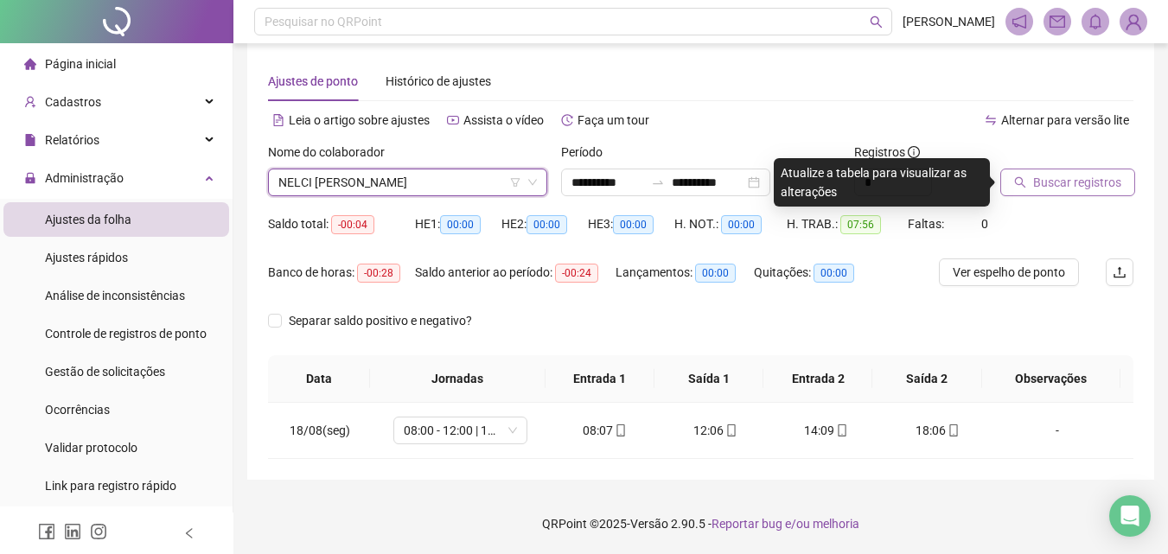
click at [1039, 185] on span "Buscar registros" at bounding box center [1077, 182] width 88 height 19
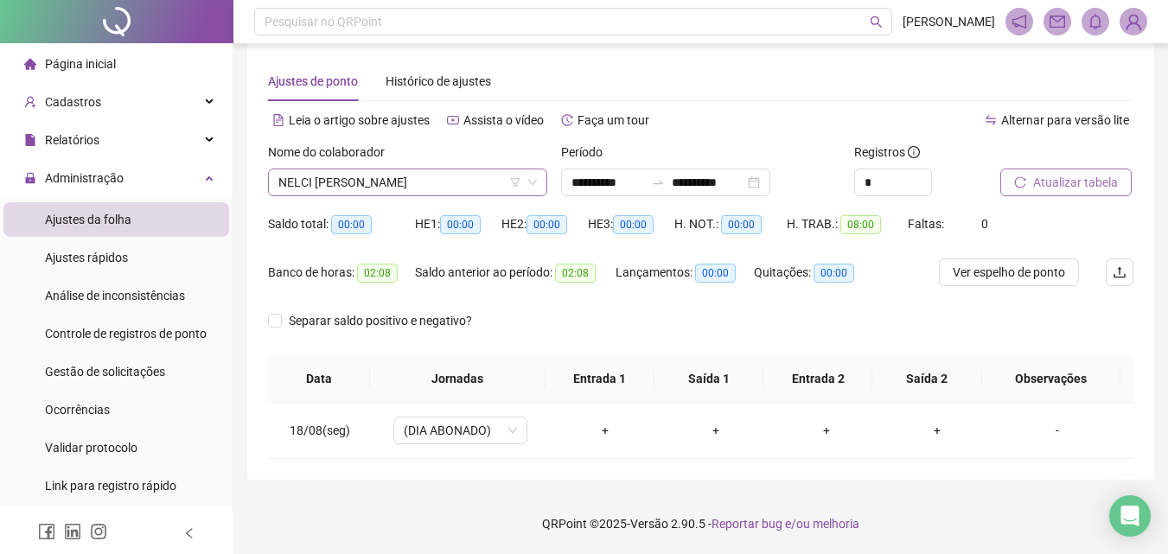
click at [336, 194] on span "NELCI [PERSON_NAME]" at bounding box center [407, 182] width 258 height 26
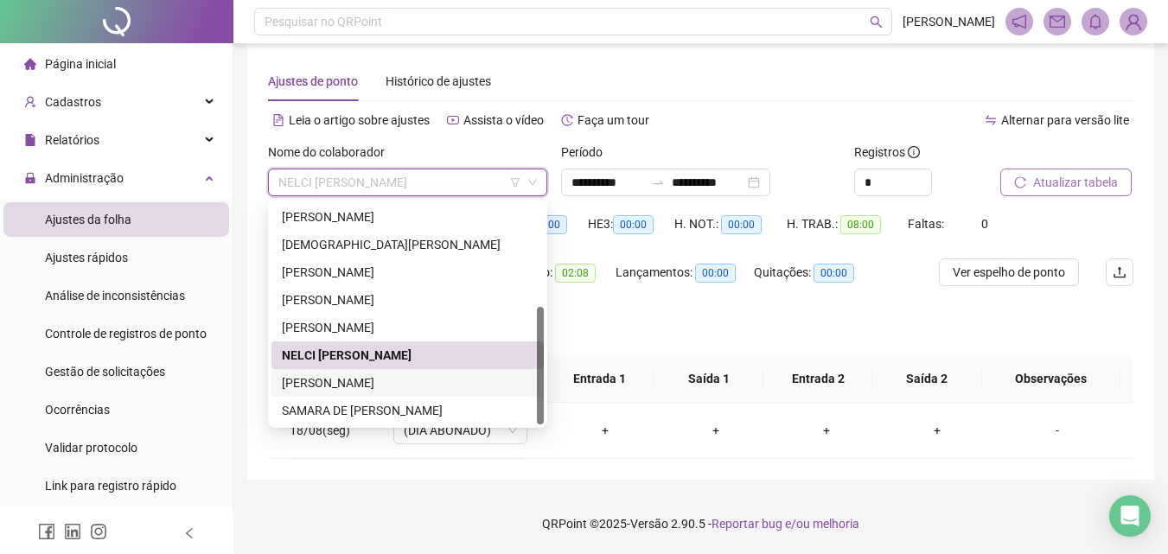
click at [406, 377] on div "[PERSON_NAME] [PERSON_NAME]" at bounding box center [408, 382] width 252 height 19
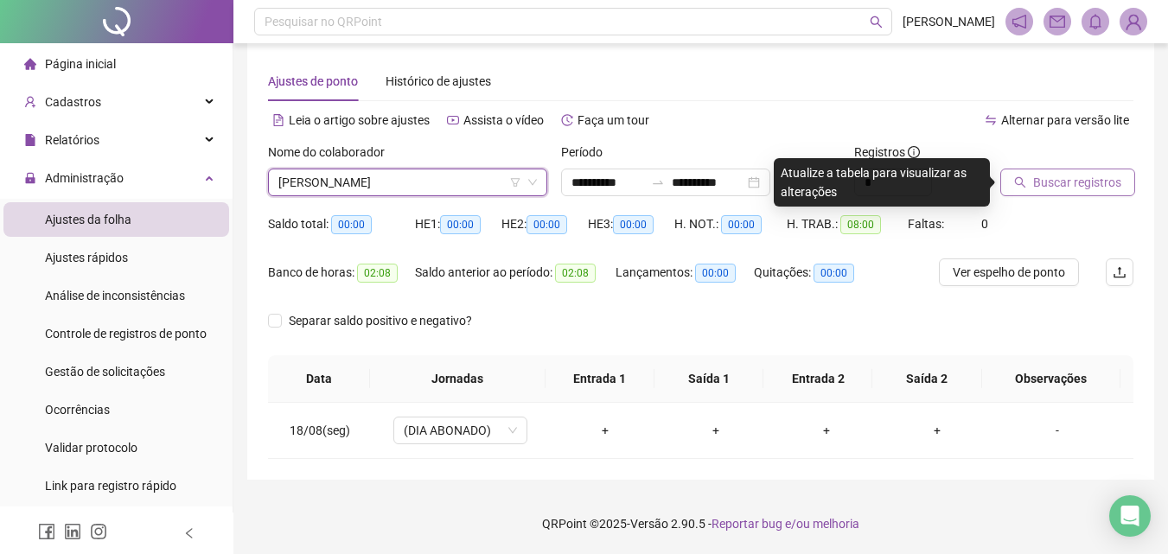
click at [1070, 179] on span "Buscar registros" at bounding box center [1077, 182] width 88 height 19
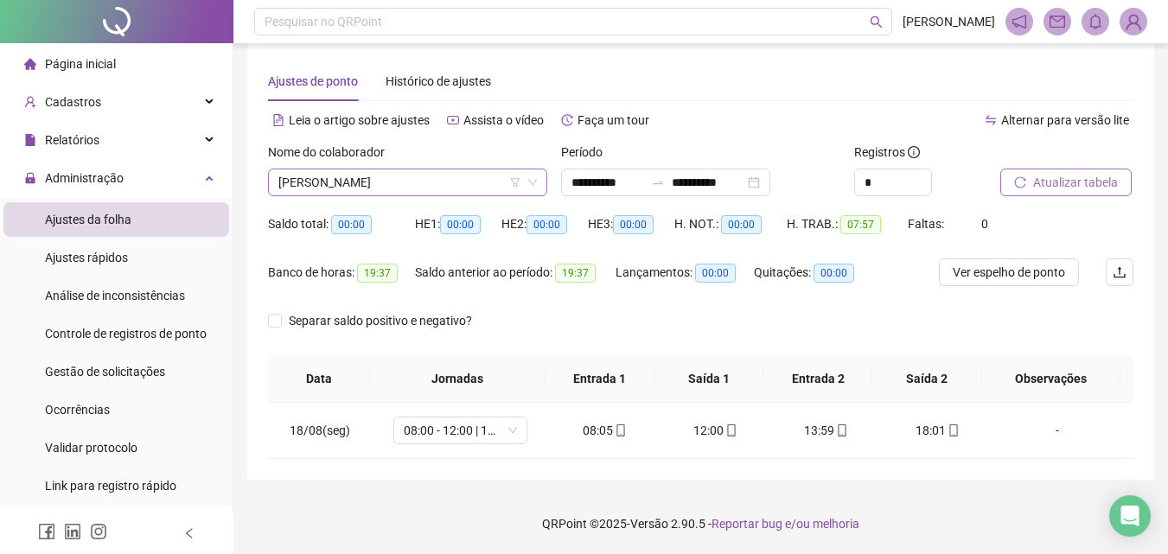
click at [366, 180] on span "[PERSON_NAME] [PERSON_NAME]" at bounding box center [407, 182] width 258 height 26
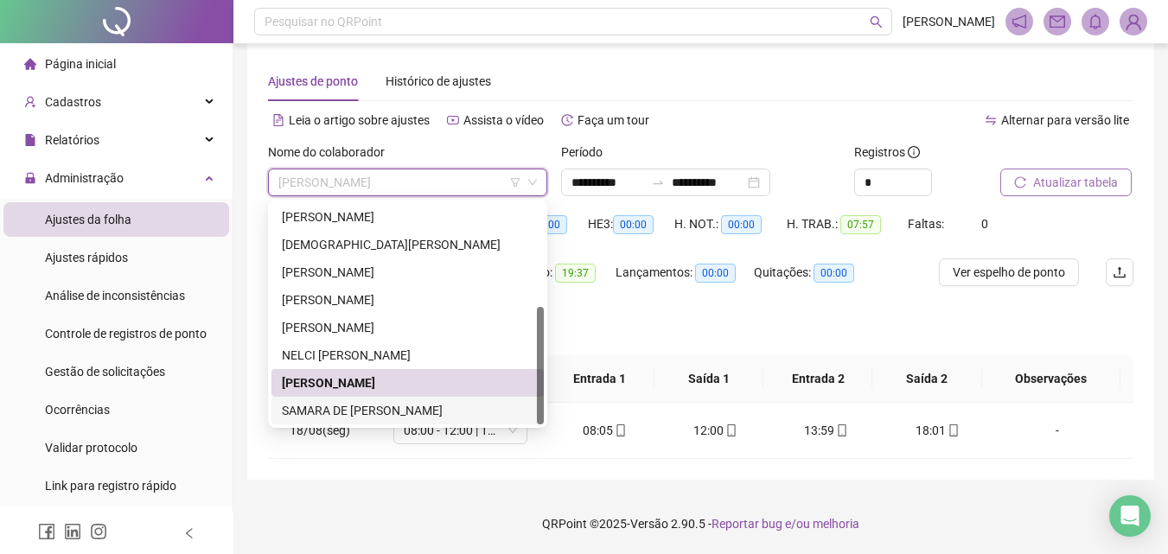
click at [360, 408] on div "SAMARA DE [PERSON_NAME]" at bounding box center [408, 410] width 252 height 19
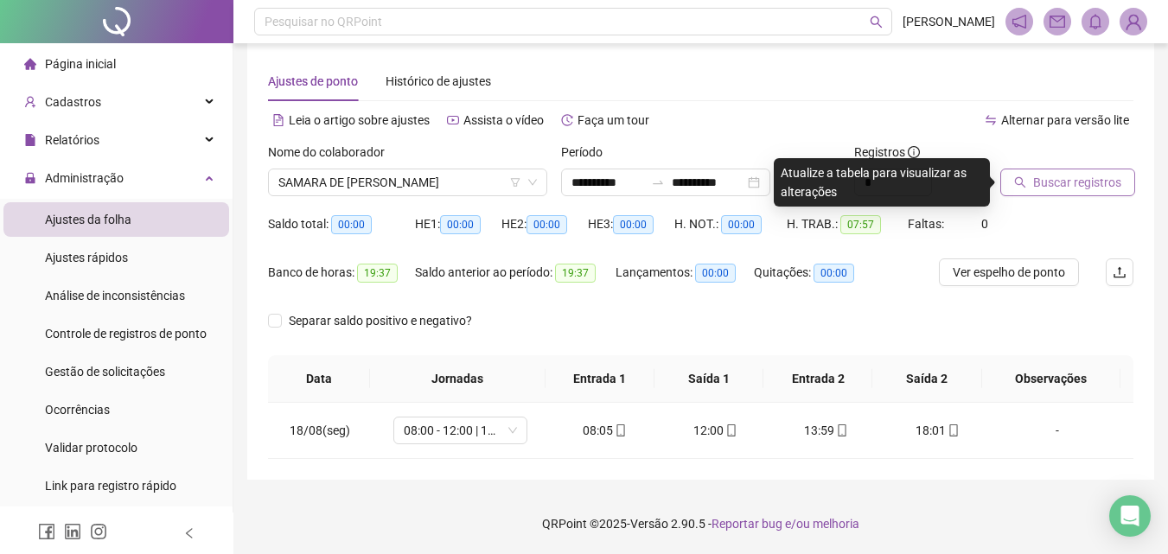
click at [1065, 180] on span "Buscar registros" at bounding box center [1077, 182] width 88 height 19
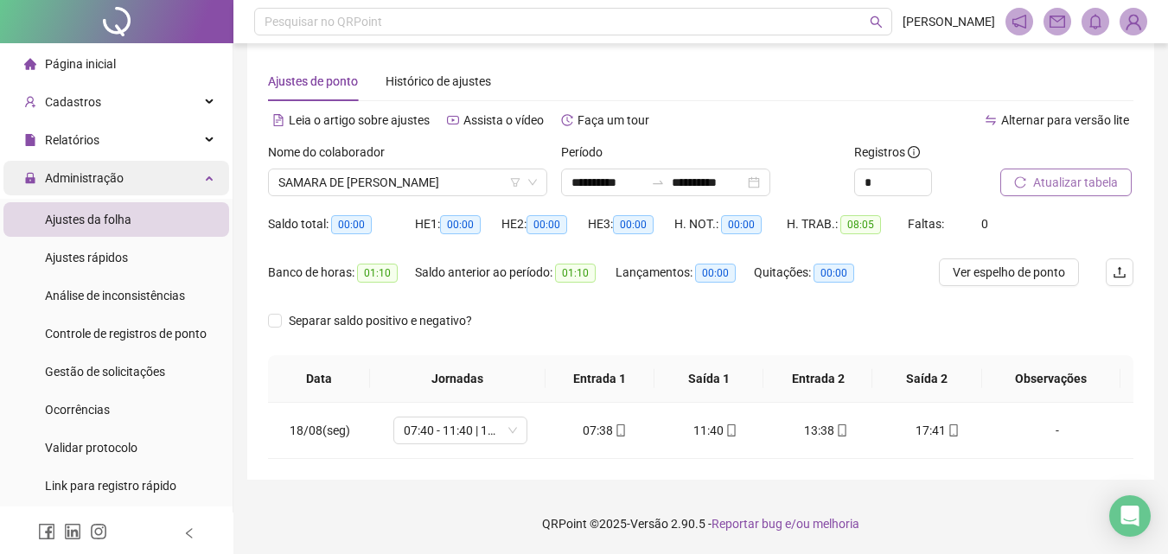
click at [124, 181] on div "Administração" at bounding box center [116, 178] width 226 height 35
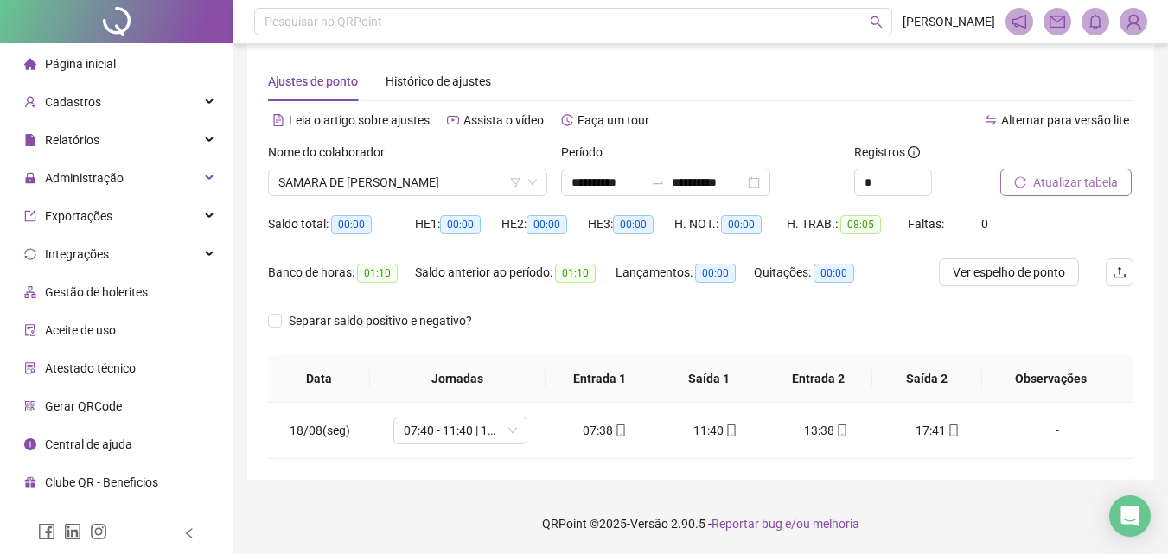
click at [132, 76] on li "Página inicial" at bounding box center [116, 64] width 226 height 35
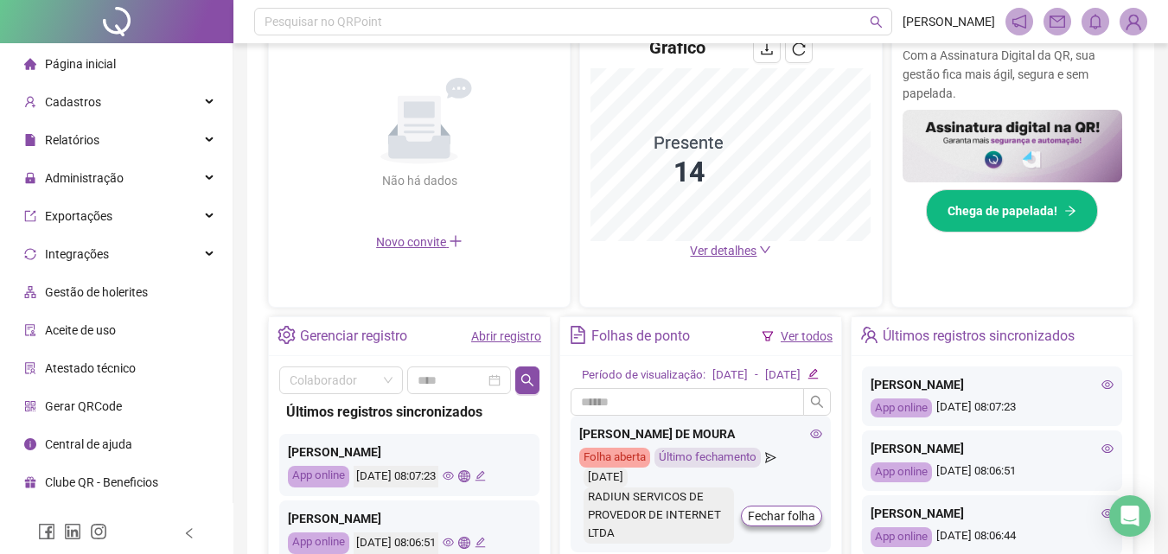
scroll to position [432, 0]
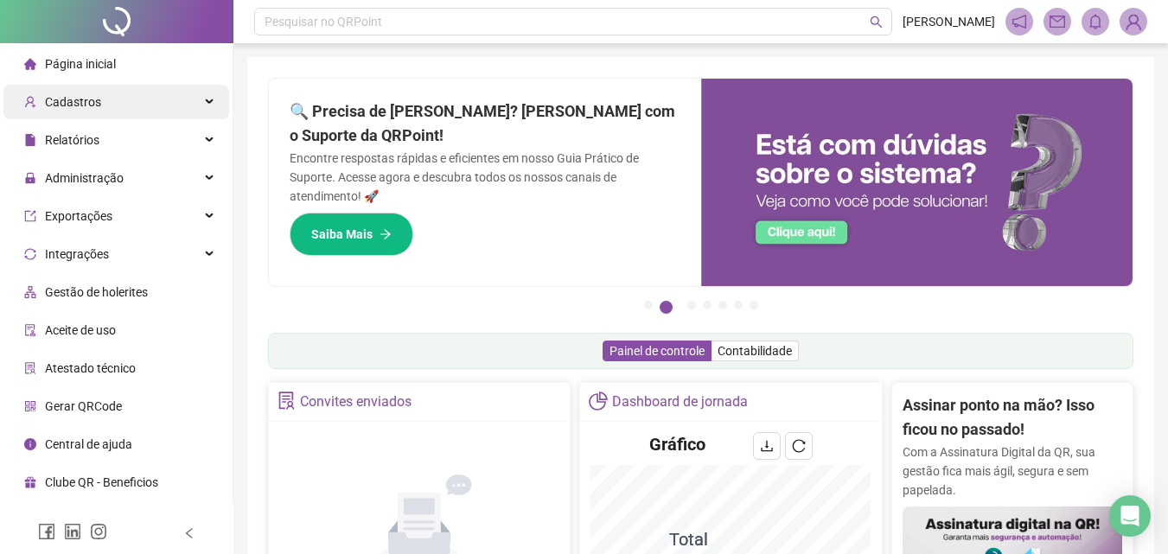
click at [39, 106] on span "Cadastros" at bounding box center [62, 102] width 77 height 14
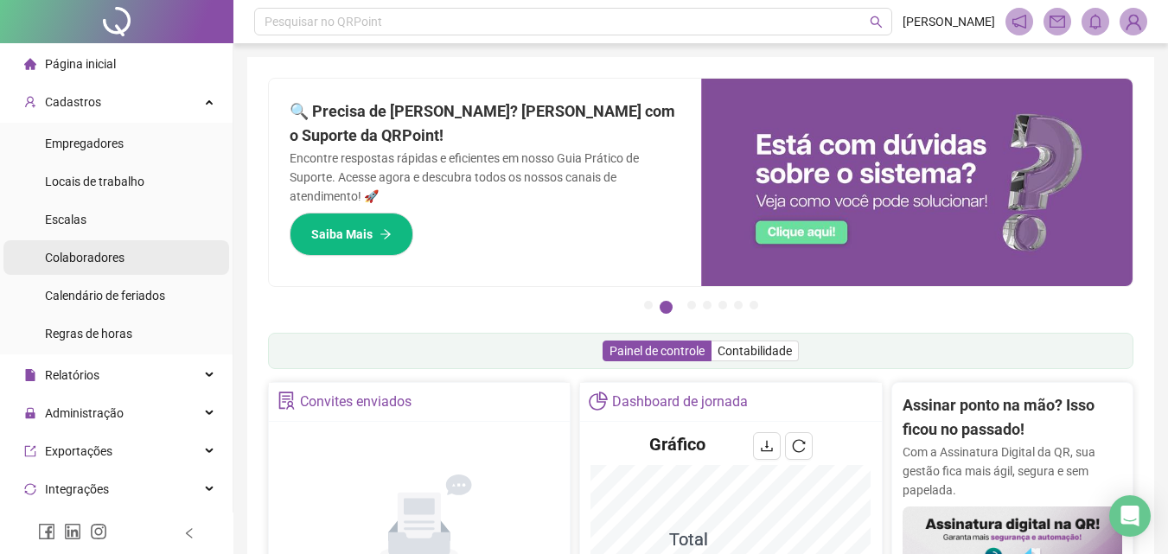
click at [65, 257] on span "Colaboradores" at bounding box center [85, 258] width 80 height 14
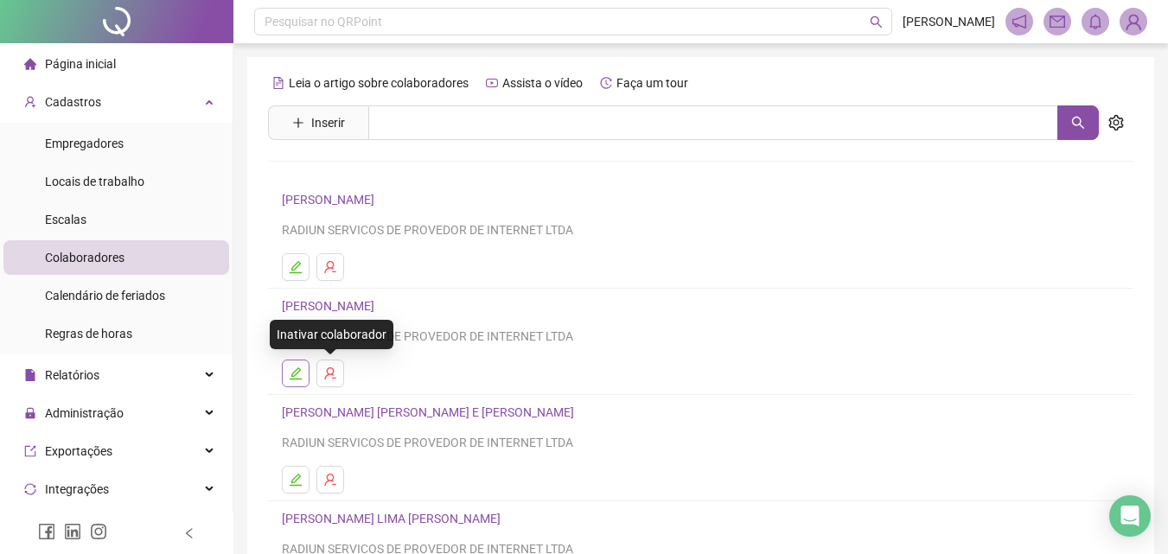
click at [296, 372] on icon "edit" at bounding box center [296, 374] width 14 height 14
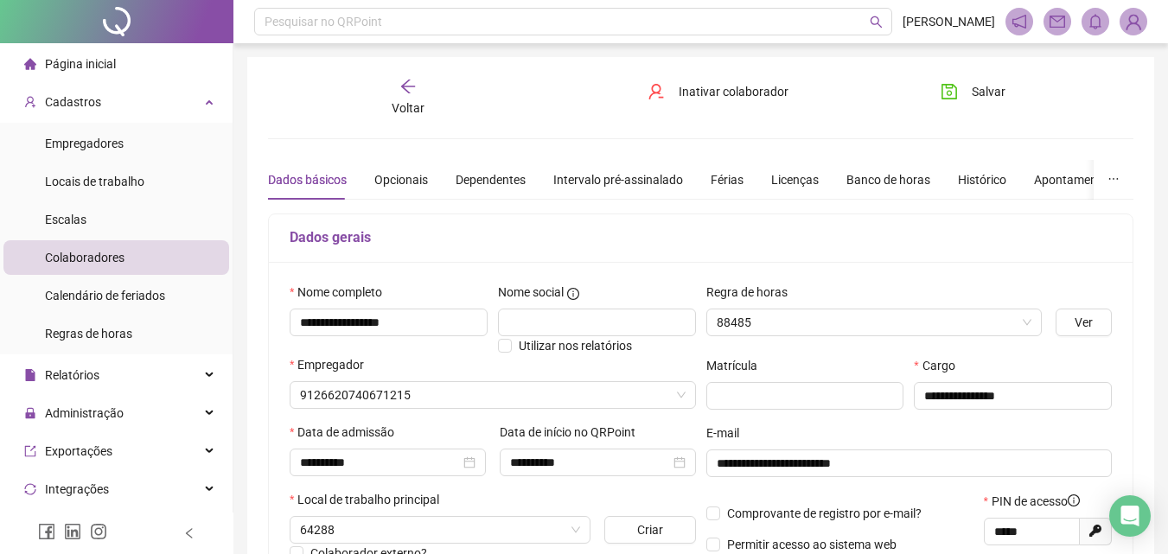
type input "********"
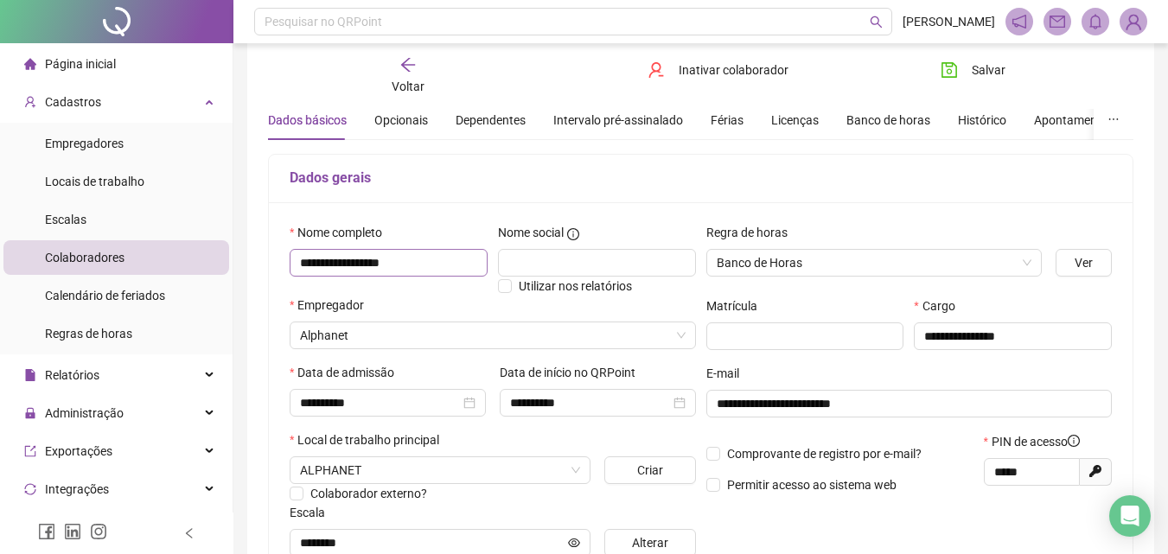
scroll to position [86, 0]
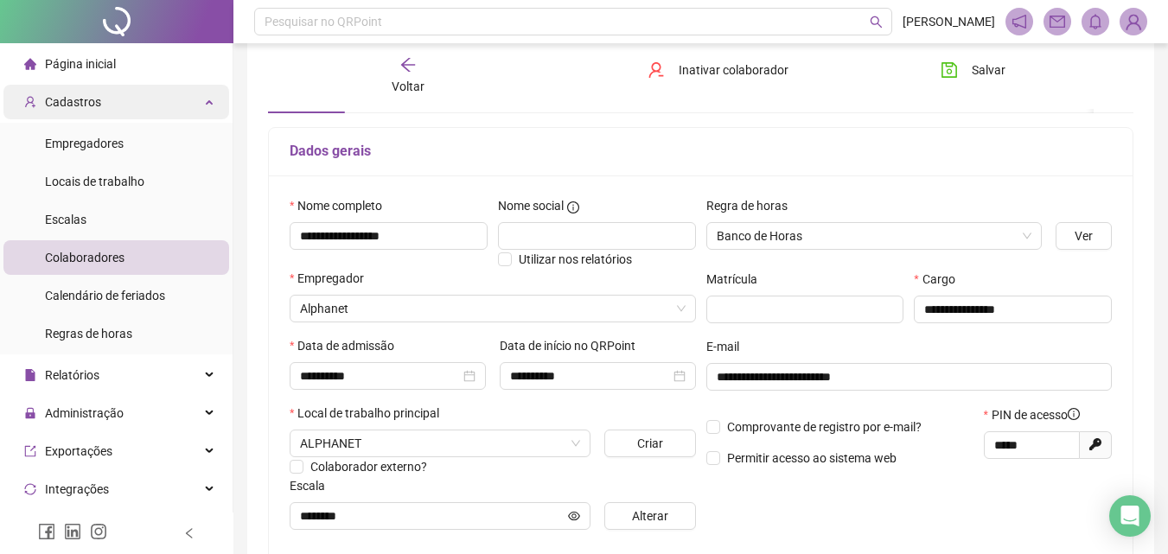
click at [94, 98] on span "Cadastros" at bounding box center [73, 102] width 56 height 14
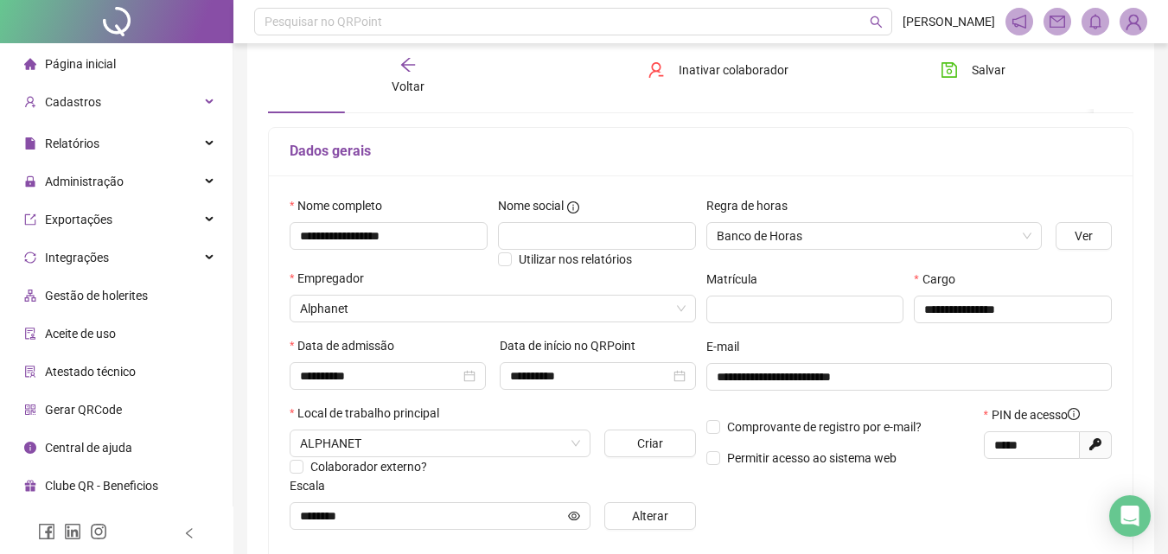
click at [99, 68] on span "Página inicial" at bounding box center [80, 64] width 71 height 14
